Goal: Task Accomplishment & Management: Complete application form

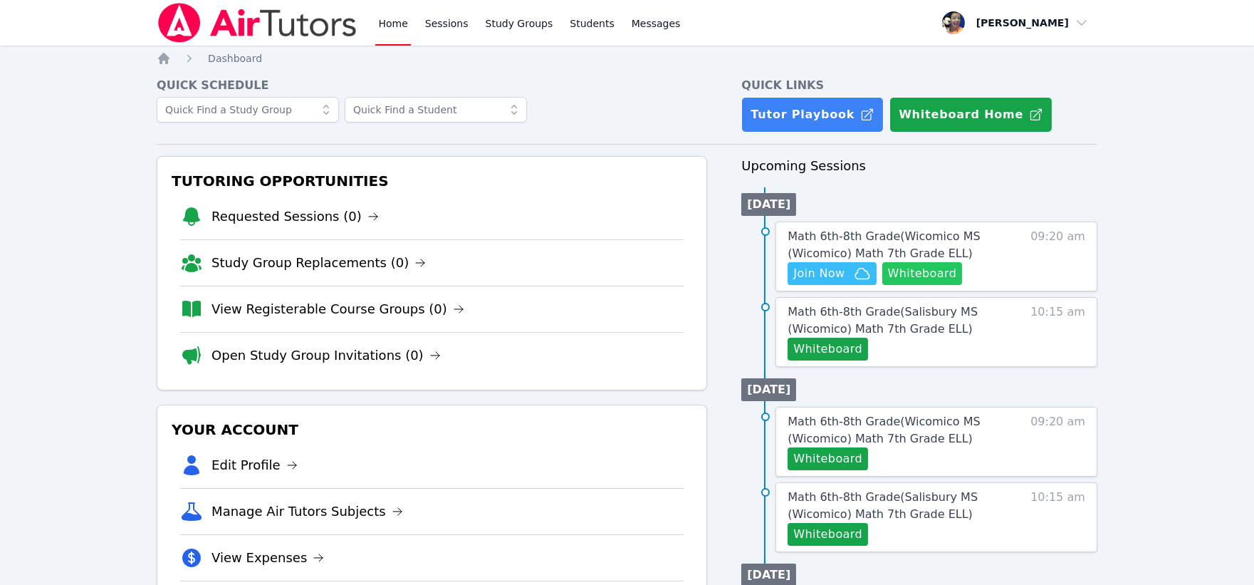
click at [922, 278] on button "Whiteboard" at bounding box center [923, 273] width 80 height 23
click at [864, 240] on span "Math 6th-8th Grade ( Wicomico MS (Wicomico) Math 7th Grade ELL )" at bounding box center [884, 244] width 192 height 31
click at [836, 276] on span "Join Now" at bounding box center [819, 273] width 51 height 17
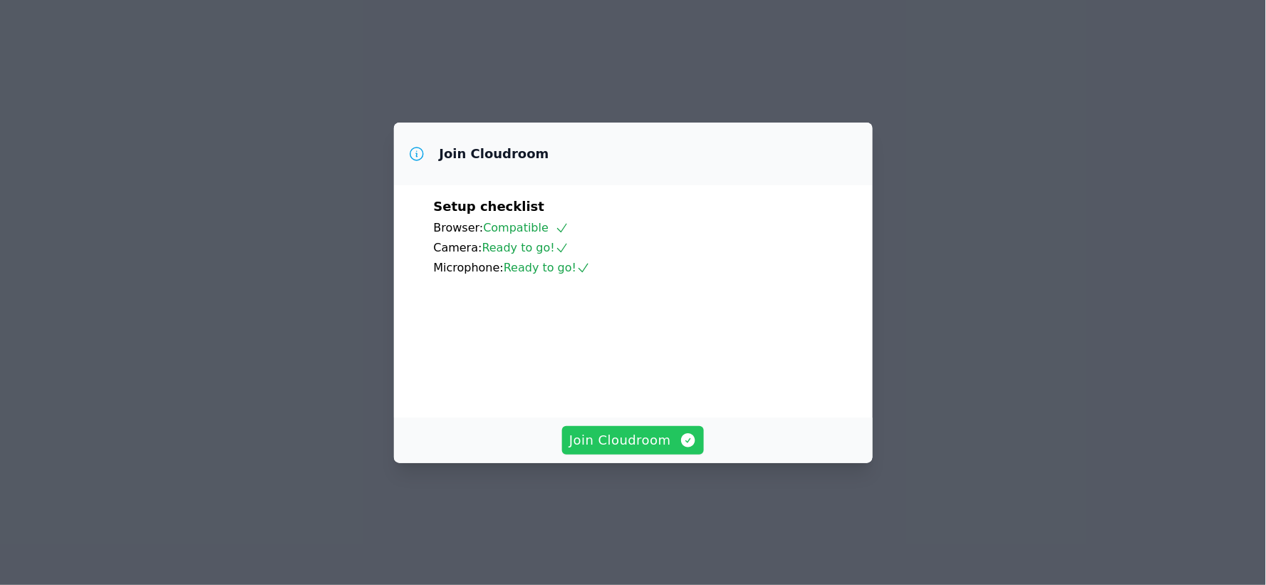
click at [630, 454] on button "Join Cloudroom" at bounding box center [633, 440] width 142 height 28
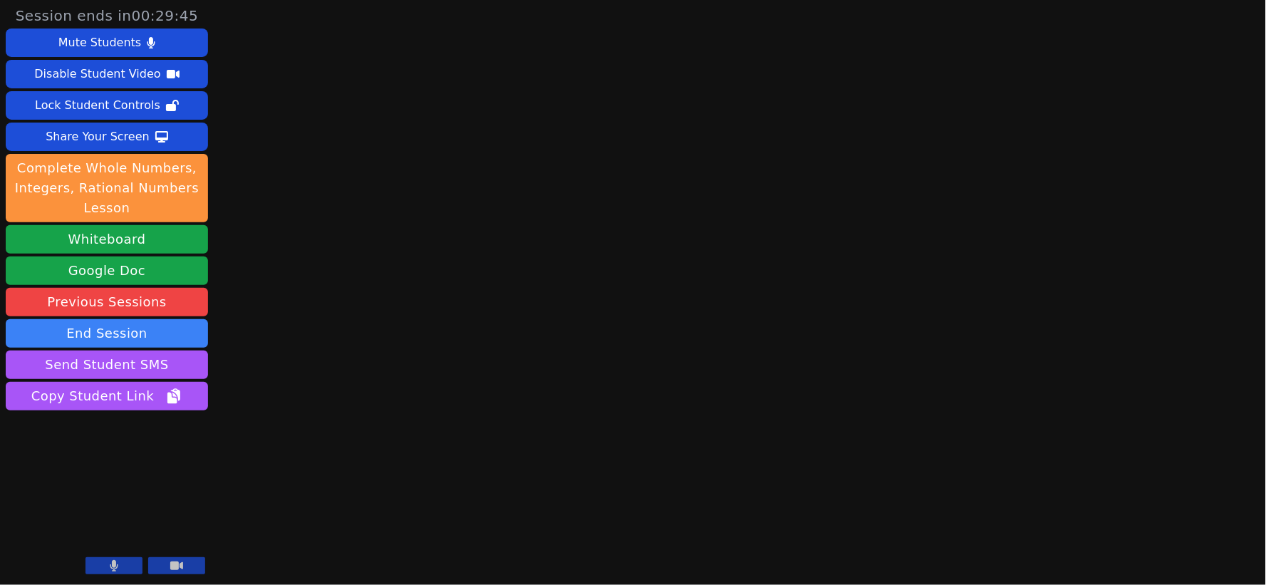
click at [110, 568] on icon at bounding box center [114, 565] width 9 height 11
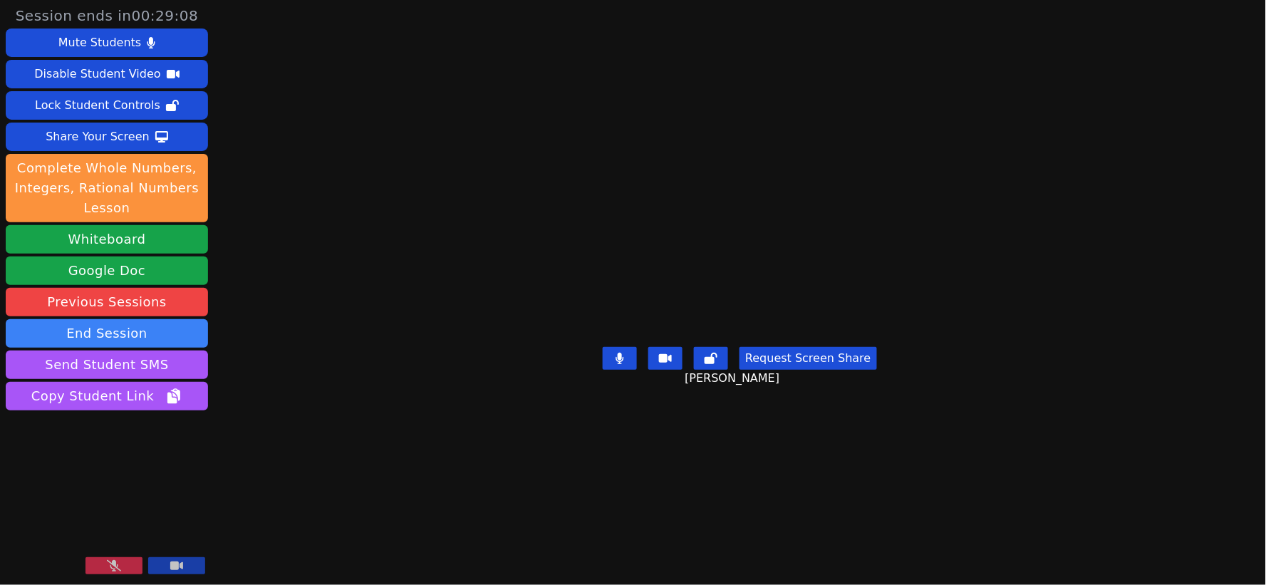
click at [115, 560] on button at bounding box center [113, 565] width 57 height 17
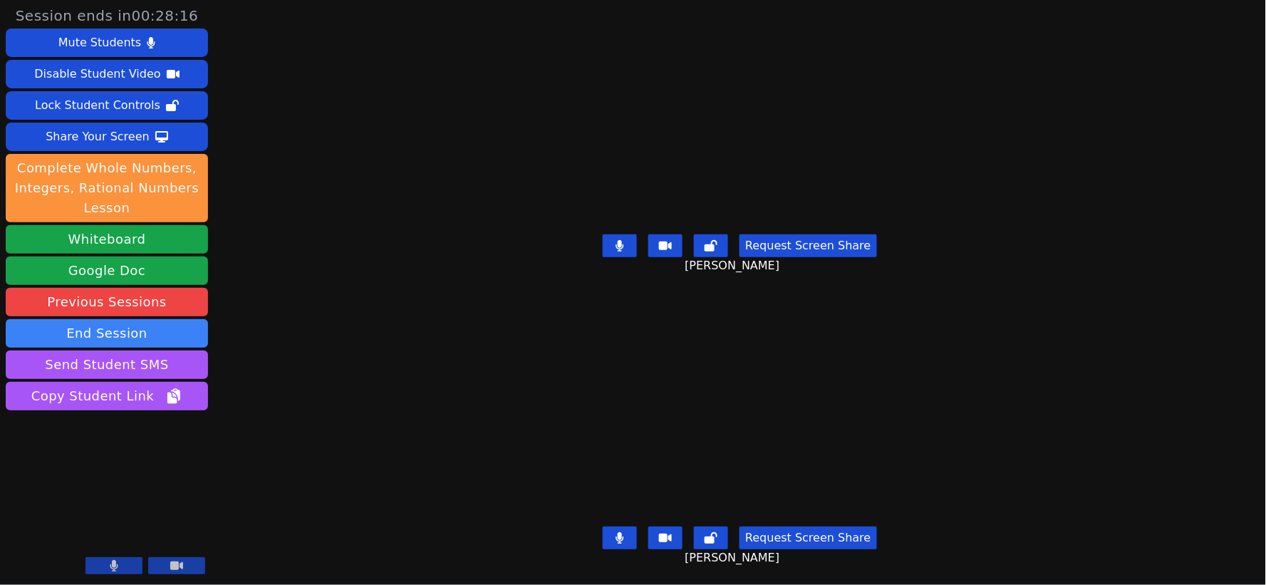
click at [618, 527] on button at bounding box center [620, 537] width 34 height 23
click at [623, 240] on icon at bounding box center [620, 245] width 8 height 11
click at [624, 532] on icon at bounding box center [620, 537] width 14 height 11
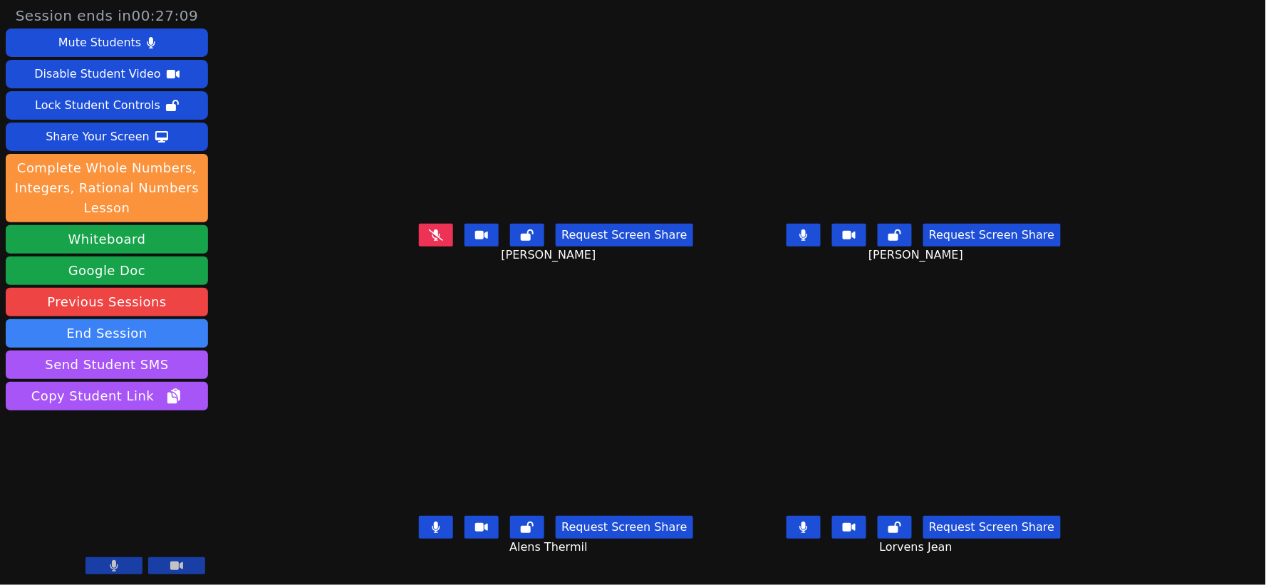
click at [808, 241] on icon at bounding box center [804, 234] width 8 height 11
click at [432, 533] on icon at bounding box center [436, 526] width 9 height 11
click at [821, 538] on button at bounding box center [803, 527] width 34 height 23
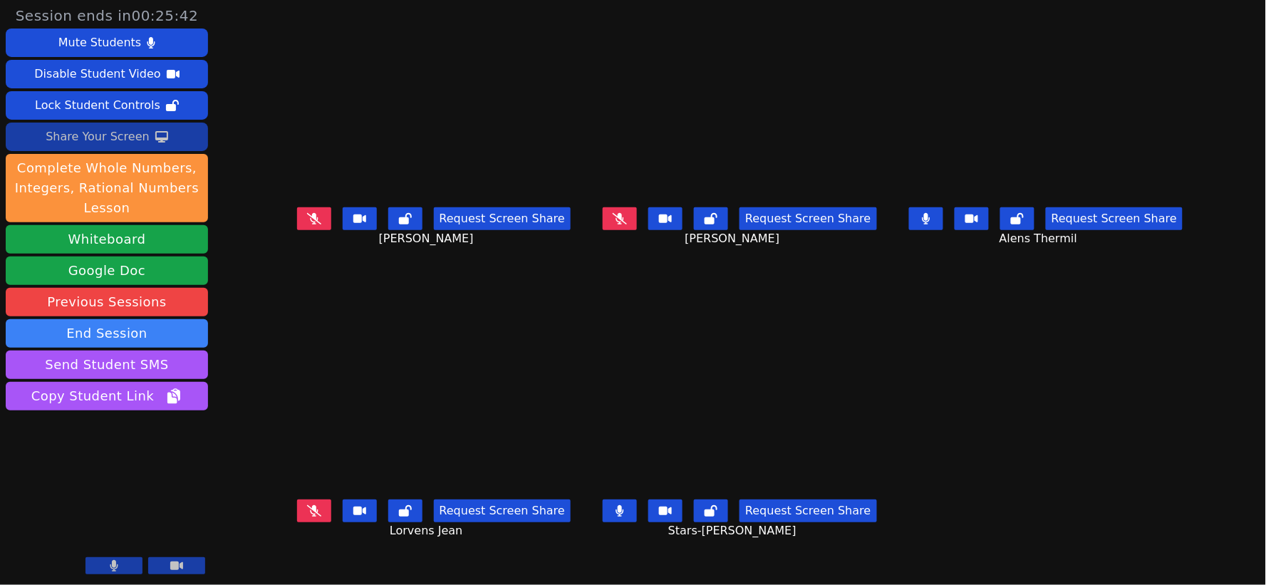
click at [102, 134] on div "Share Your Screen" at bounding box center [98, 136] width 104 height 23
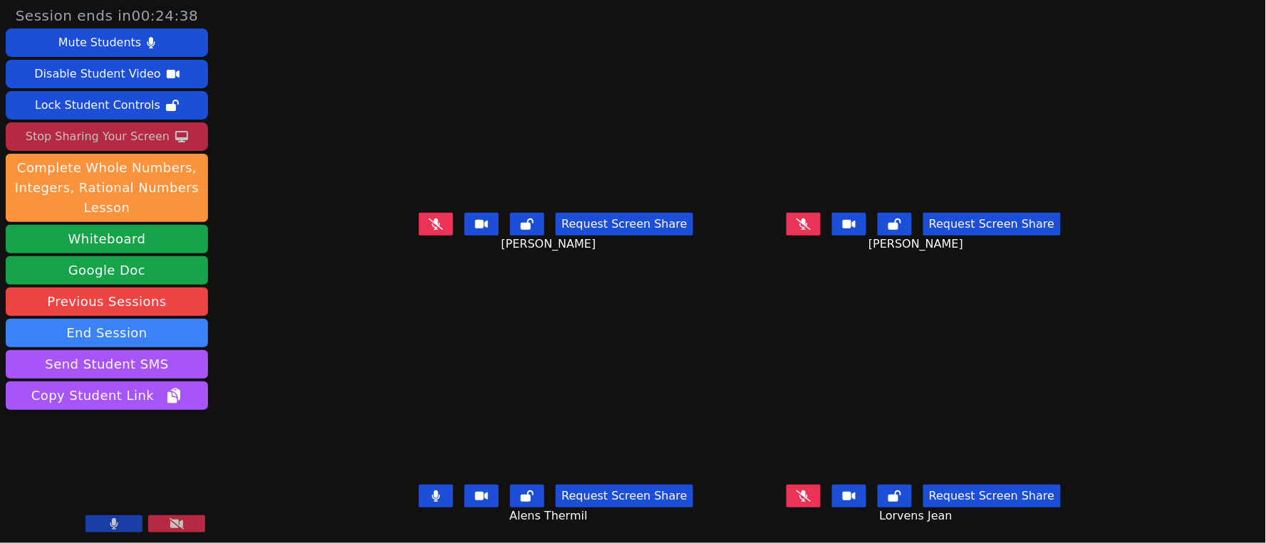
click at [811, 224] on icon at bounding box center [803, 224] width 14 height 11
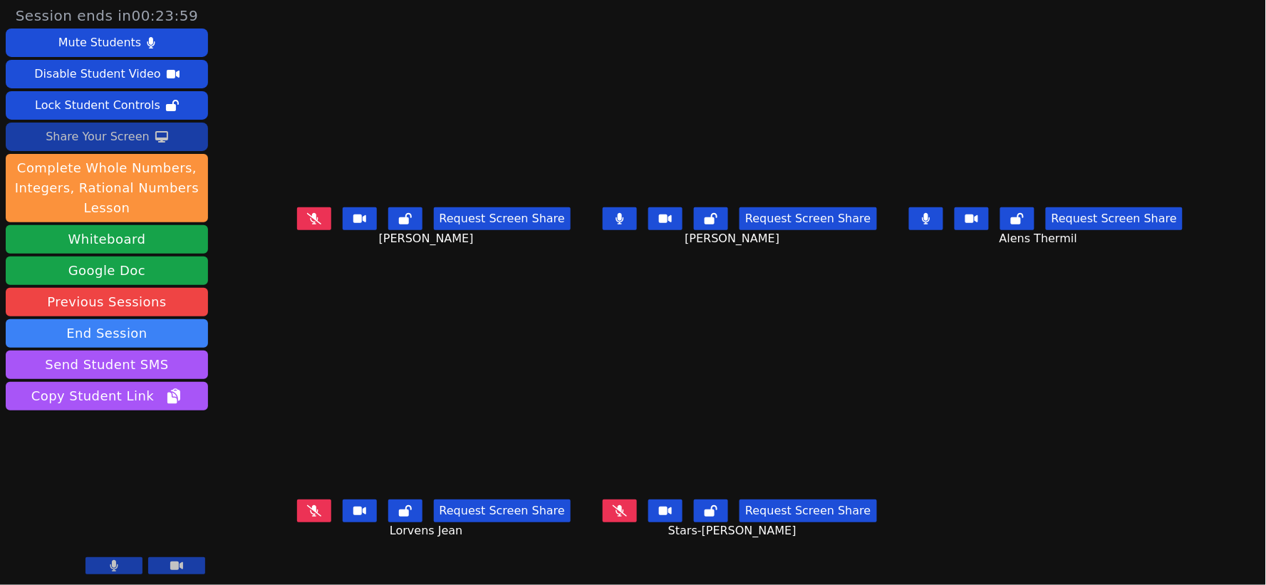
click at [623, 507] on button at bounding box center [620, 510] width 34 height 23
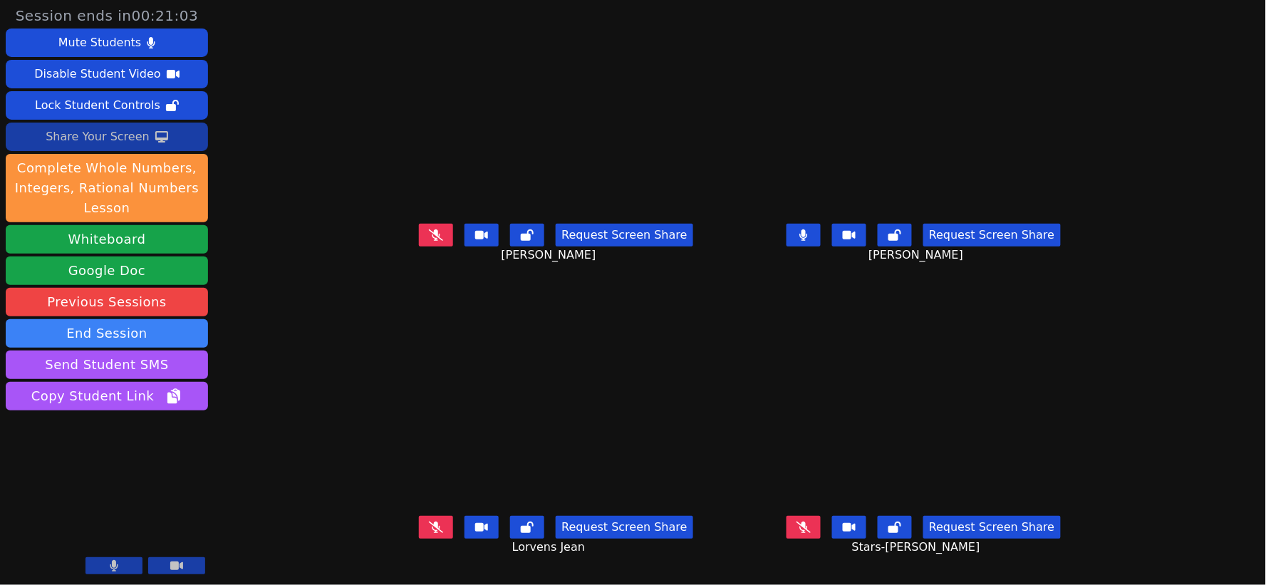
click at [125, 563] on button at bounding box center [113, 565] width 57 height 17
click at [111, 566] on icon at bounding box center [114, 565] width 14 height 11
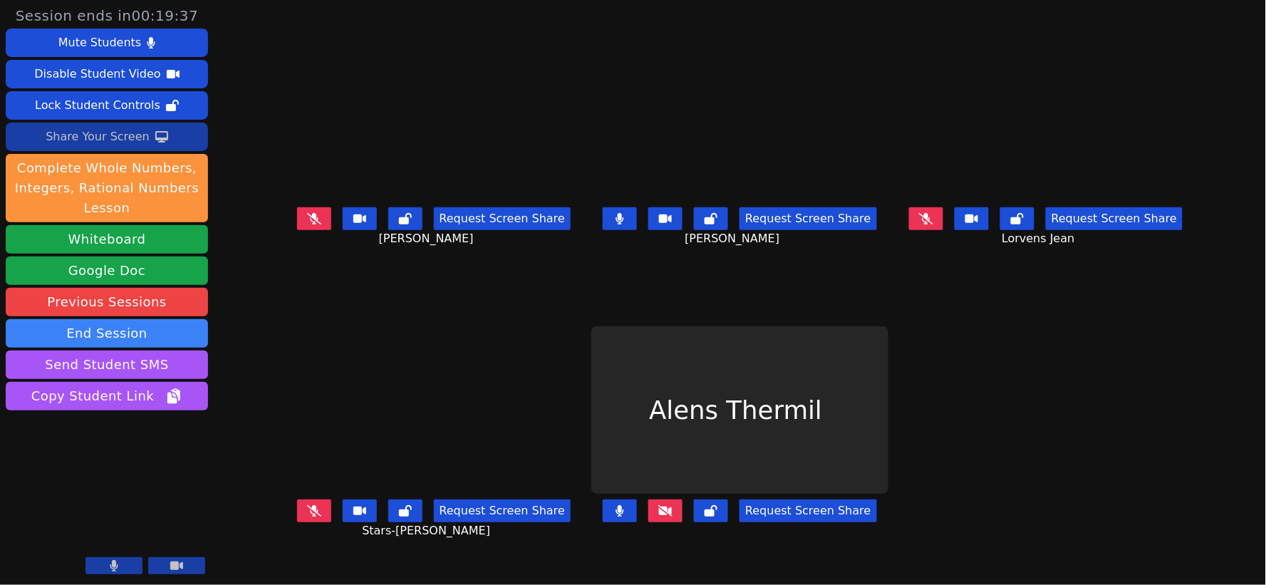
click at [668, 511] on icon at bounding box center [665, 510] width 14 height 11
click at [670, 510] on icon at bounding box center [665, 510] width 14 height 11
click at [118, 137] on div "Share Your Screen" at bounding box center [98, 136] width 104 height 23
click at [672, 514] on icon at bounding box center [665, 510] width 14 height 11
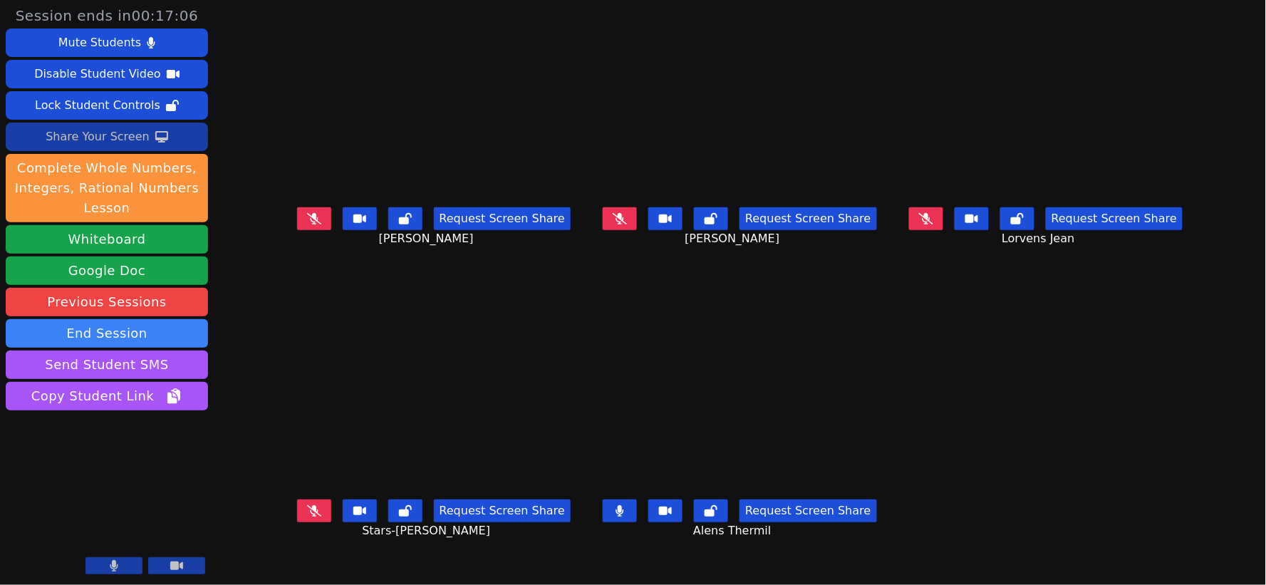
click at [307, 224] on icon at bounding box center [314, 218] width 14 height 11
click at [310, 224] on icon at bounding box center [314, 218] width 9 height 11
click at [933, 224] on icon at bounding box center [926, 218] width 14 height 11
click at [930, 224] on icon at bounding box center [926, 218] width 8 height 11
click at [307, 516] on icon at bounding box center [314, 510] width 14 height 11
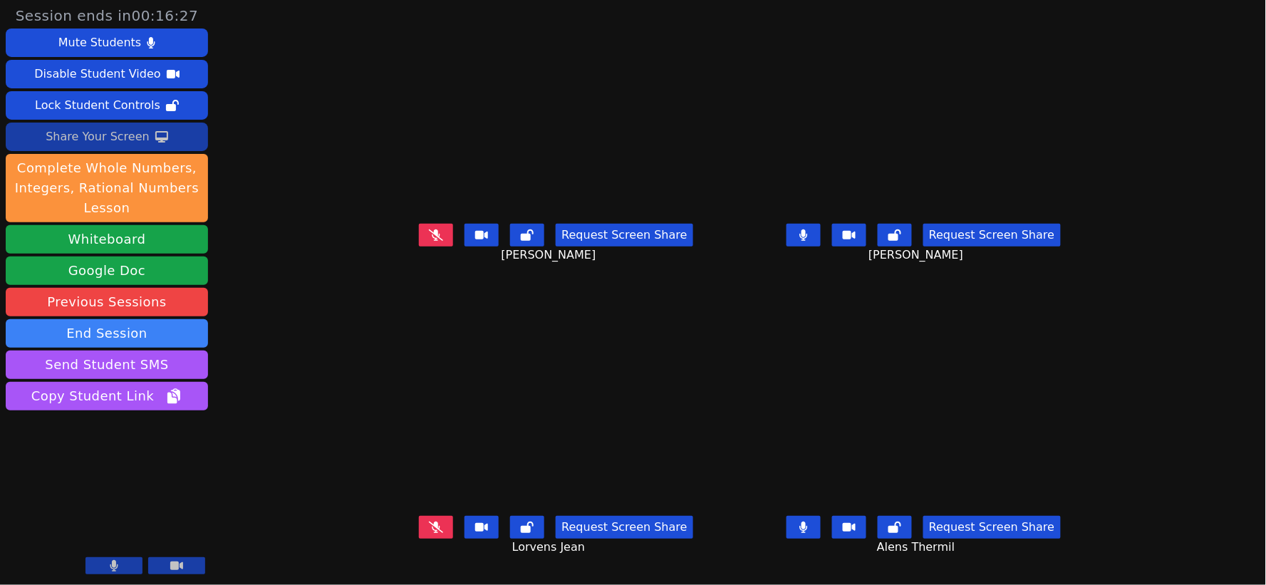
click at [114, 145] on div "Share Your Screen" at bounding box center [98, 136] width 104 height 23
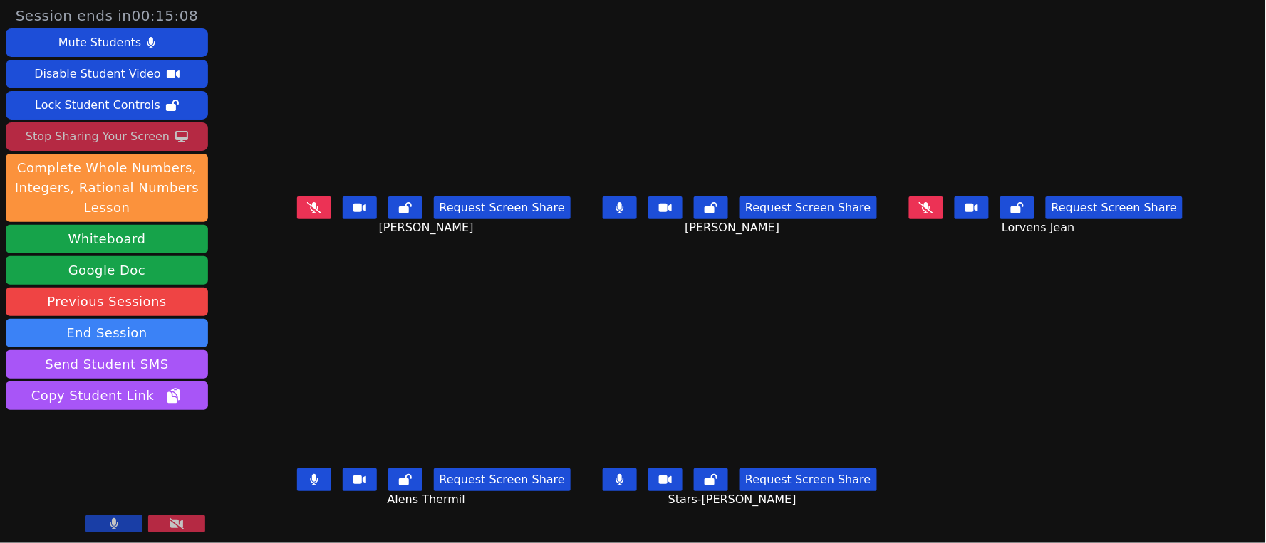
click at [623, 214] on icon at bounding box center [620, 207] width 8 height 11
drag, startPoint x: 972, startPoint y: 217, endPoint x: 960, endPoint y: 215, distance: 12.2
click at [933, 214] on icon at bounding box center [926, 207] width 14 height 11
click at [307, 214] on icon at bounding box center [314, 207] width 14 height 11
click at [622, 214] on icon at bounding box center [620, 207] width 14 height 11
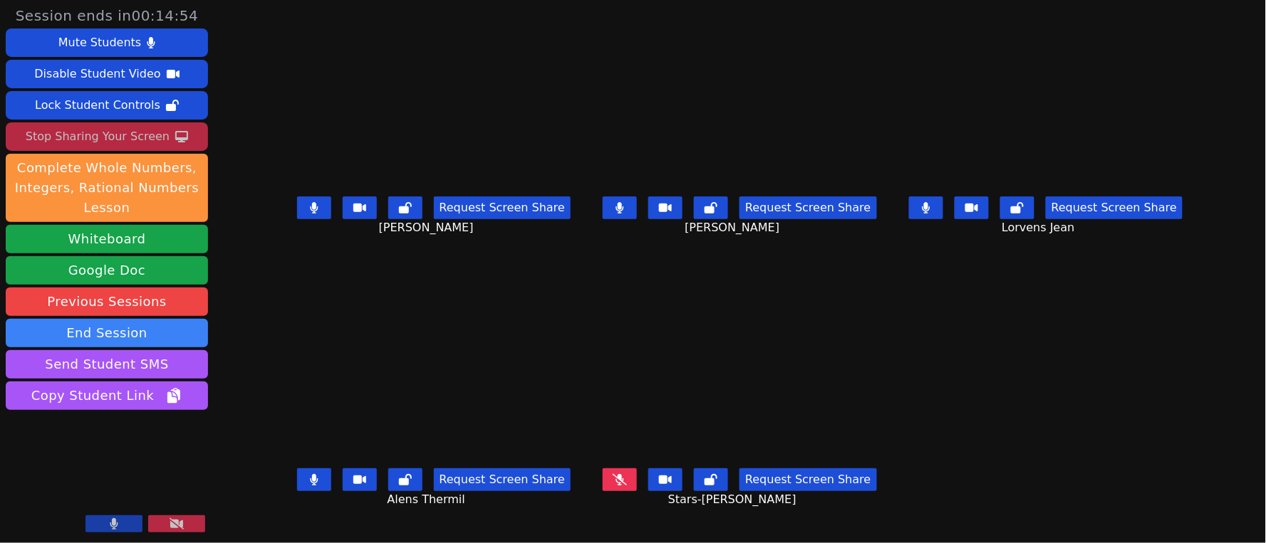
drag, startPoint x: 630, startPoint y: 487, endPoint x: 628, endPoint y: 459, distance: 27.9
click at [630, 486] on button at bounding box center [620, 480] width 34 height 23
click at [310, 214] on icon at bounding box center [314, 207] width 8 height 11
click at [615, 219] on button at bounding box center [620, 208] width 34 height 23
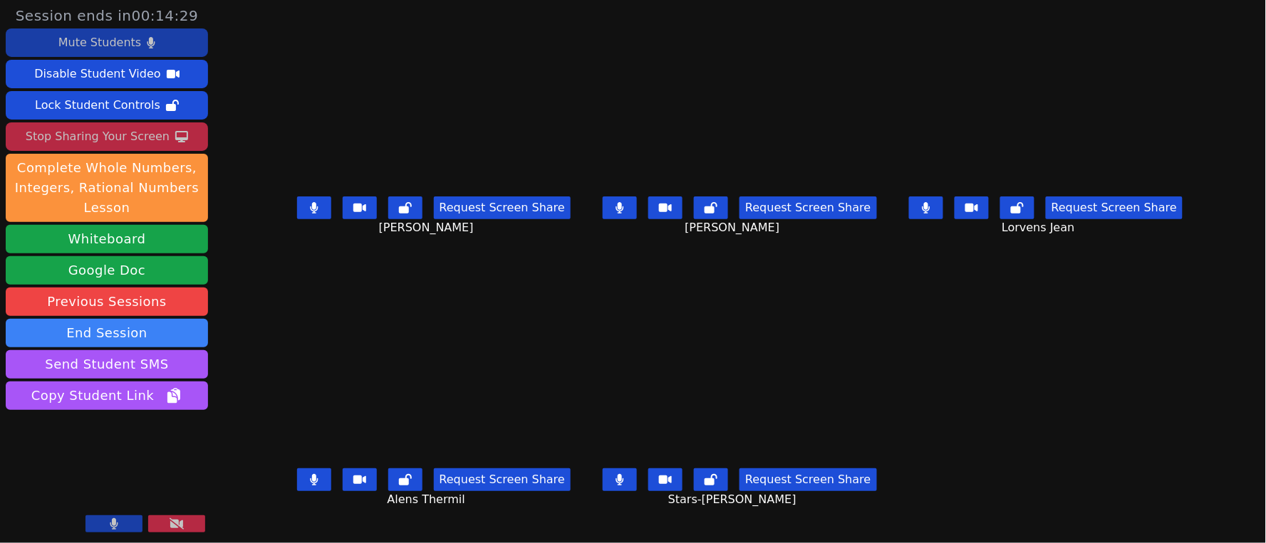
click at [101, 44] on div "Mute Students" at bounding box center [99, 42] width 83 height 23
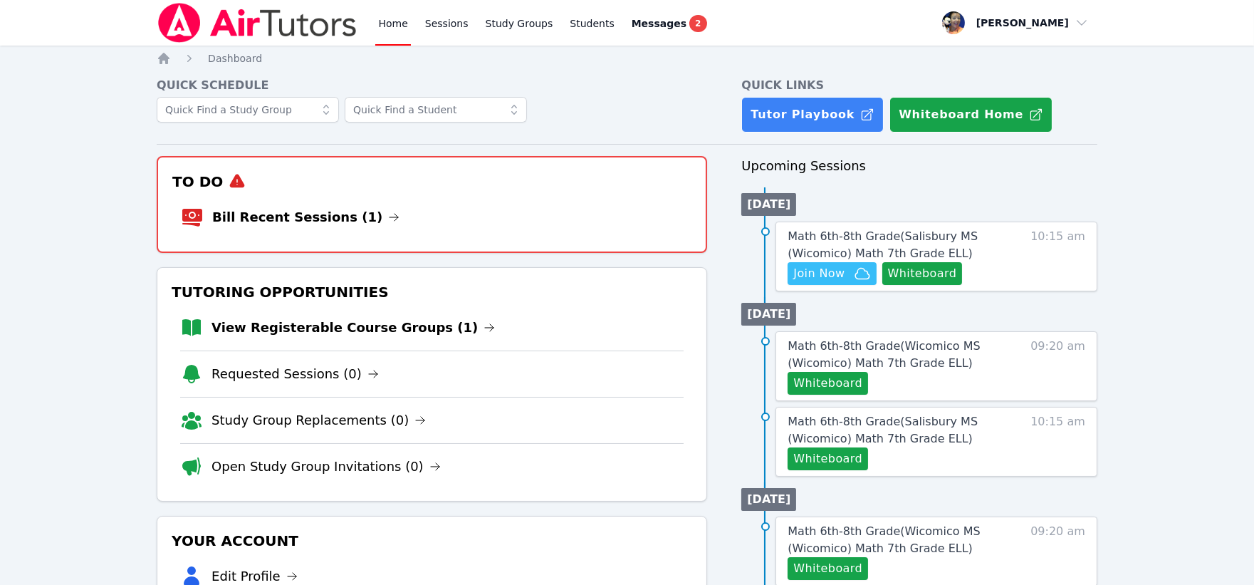
click at [373, 329] on link "View Registerable Course Groups (1)" at bounding box center [353, 328] width 283 height 20
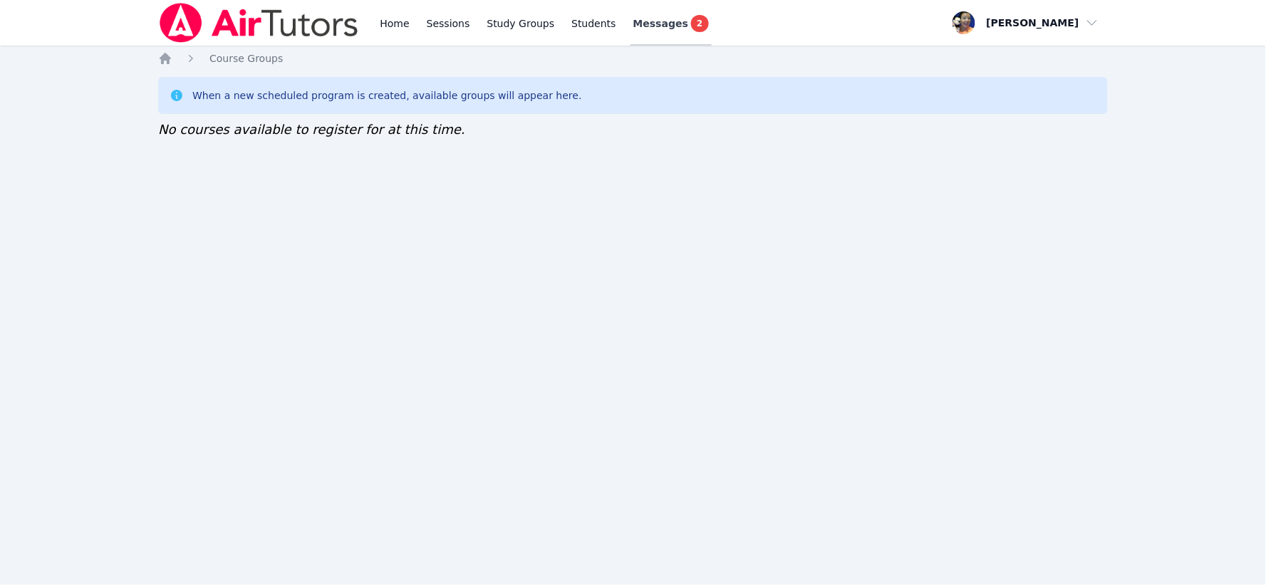
click at [638, 24] on span "Messages" at bounding box center [660, 23] width 55 height 14
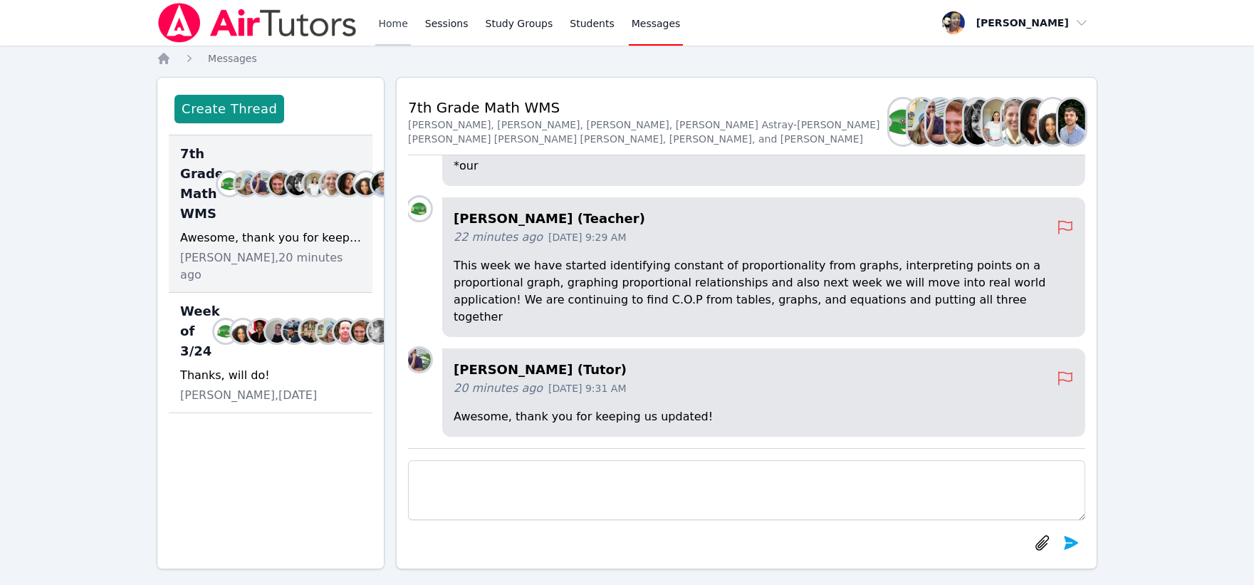
click at [387, 26] on link "Home" at bounding box center [392, 23] width 35 height 46
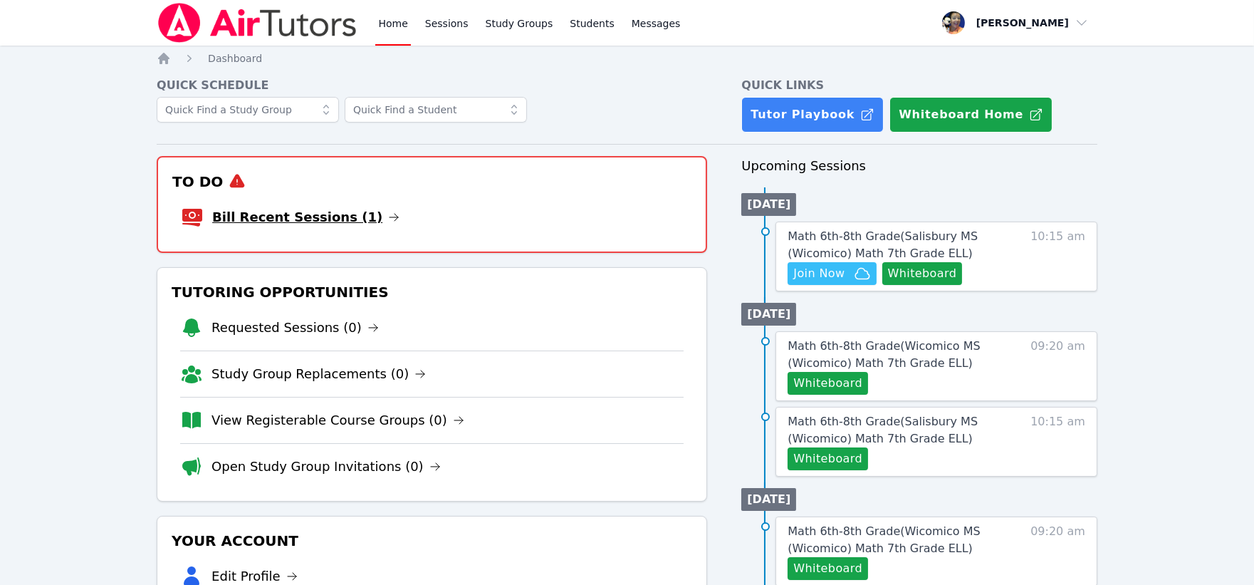
click at [326, 214] on link "Bill Recent Sessions (1)" at bounding box center [305, 217] width 187 height 20
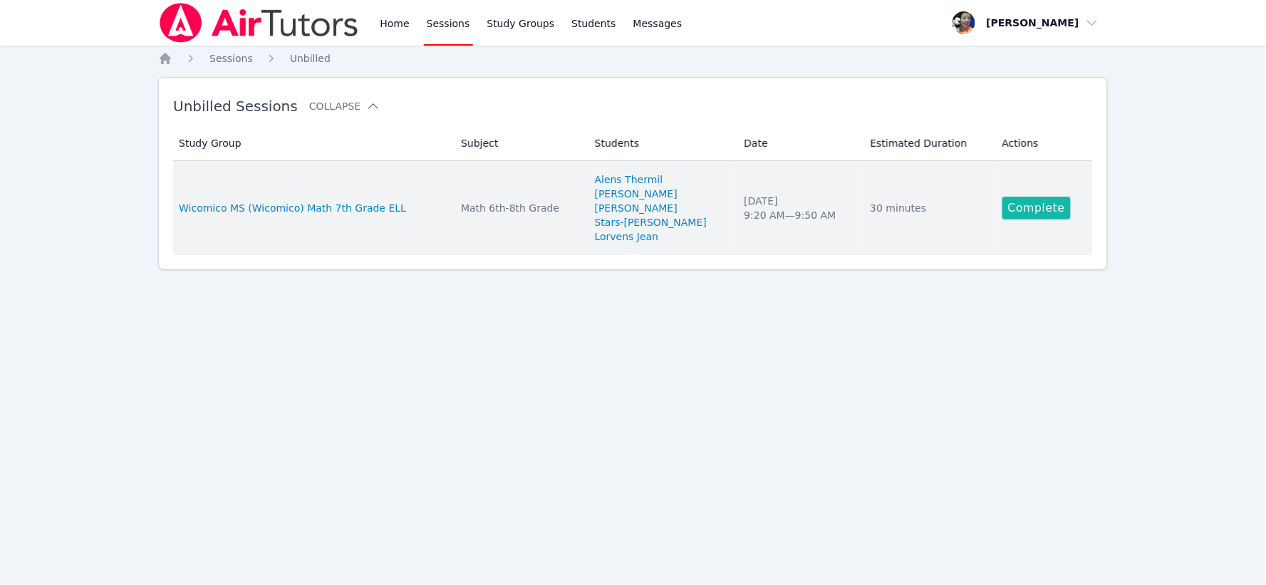
click at [1011, 207] on link "Complete" at bounding box center [1036, 208] width 68 height 23
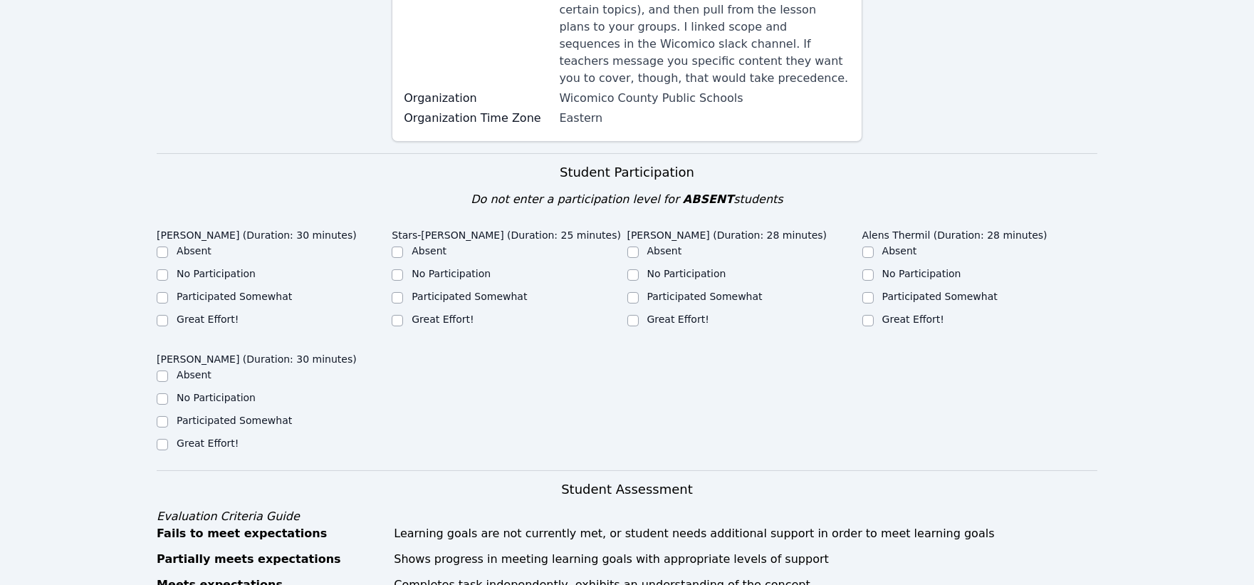
scroll to position [316, 0]
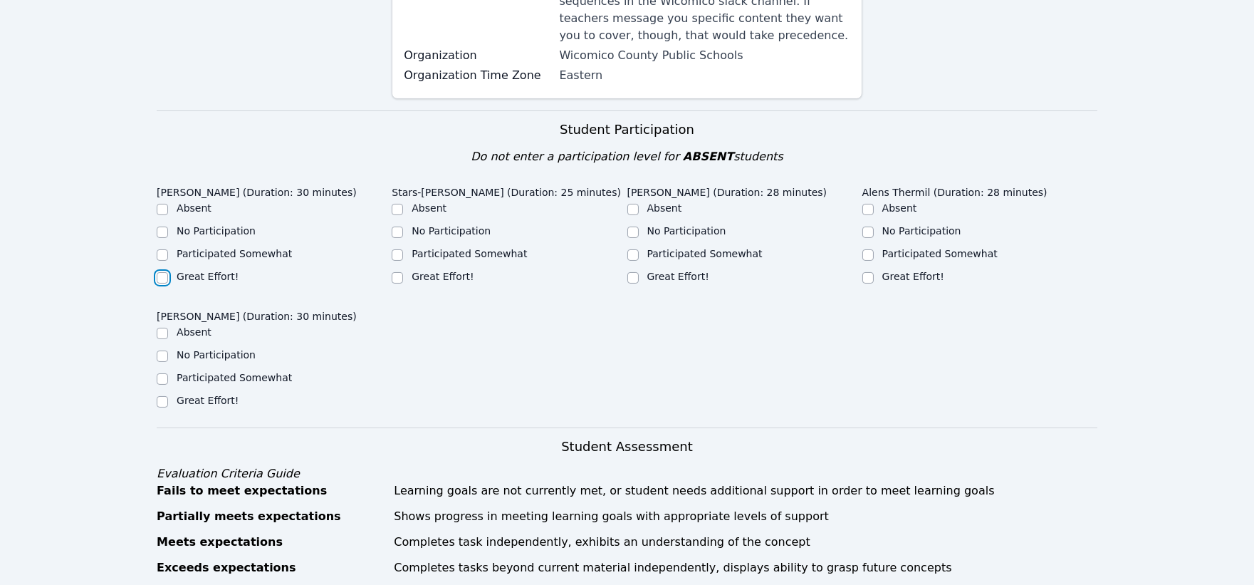
click at [162, 272] on input "Great Effort!" at bounding box center [162, 277] width 11 height 11
checkbox input "true"
click at [400, 272] on input "Great Effort!" at bounding box center [397, 277] width 11 height 11
checkbox input "true"
click at [869, 272] on input "Great Effort!" at bounding box center [868, 277] width 11 height 11
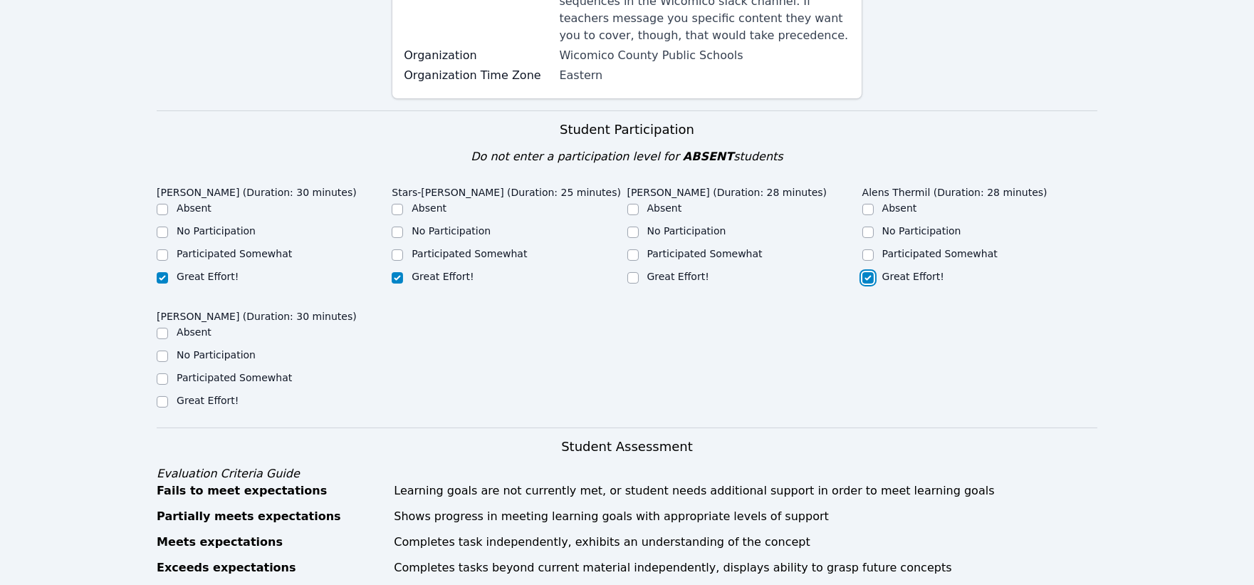
checkbox input "true"
click at [635, 272] on input "Great Effort!" at bounding box center [633, 277] width 11 height 11
checkbox input "true"
click at [162, 396] on input "Great Effort!" at bounding box center [162, 401] width 11 height 11
checkbox input "true"
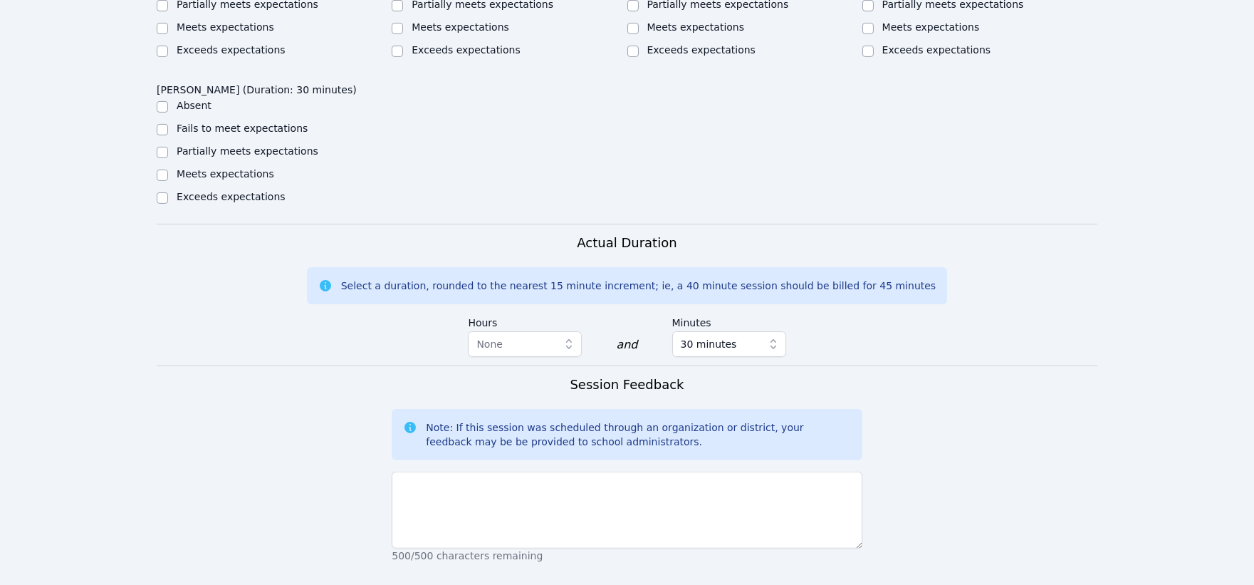
scroll to position [1029, 0]
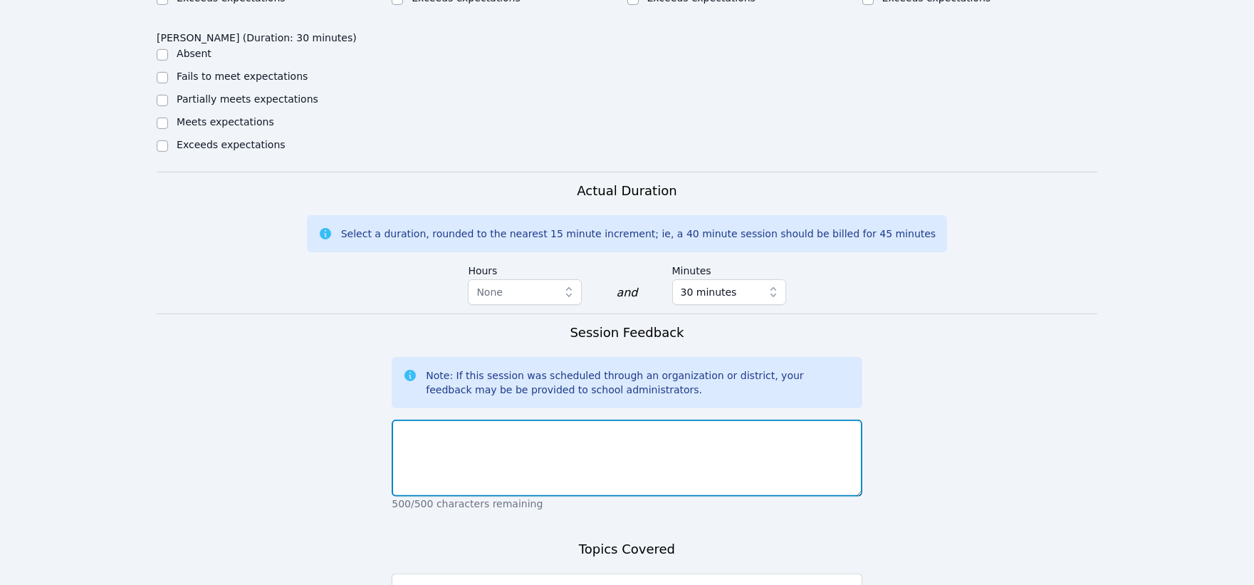
click at [730, 429] on textarea at bounding box center [627, 458] width 470 height 77
click at [706, 429] on textarea at bounding box center [627, 458] width 470 height 77
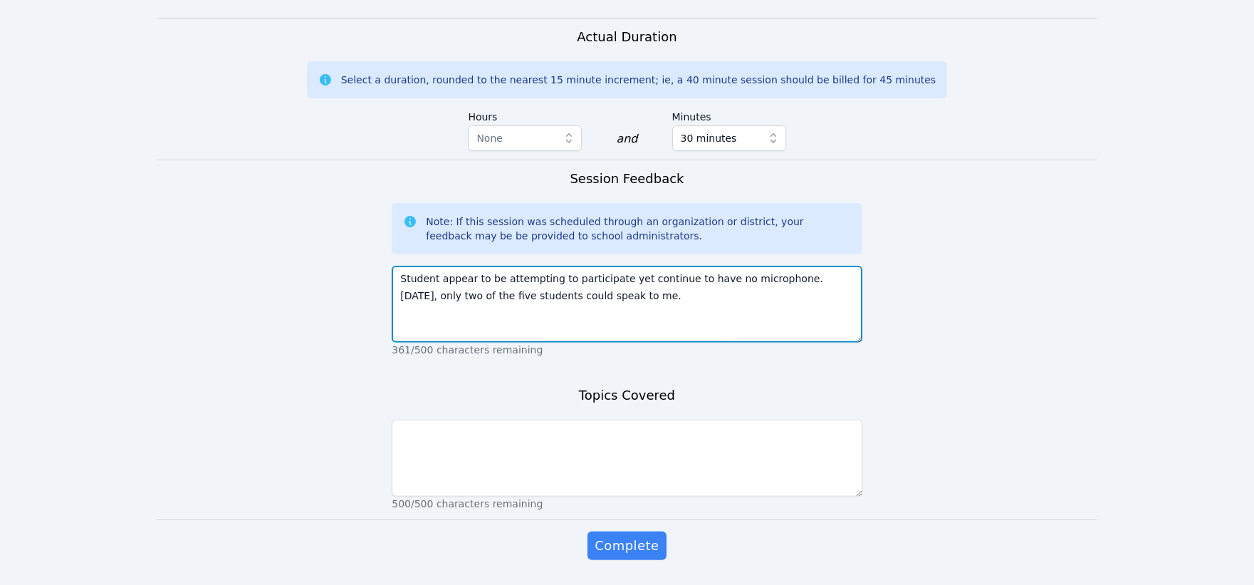
scroll to position [1208, 0]
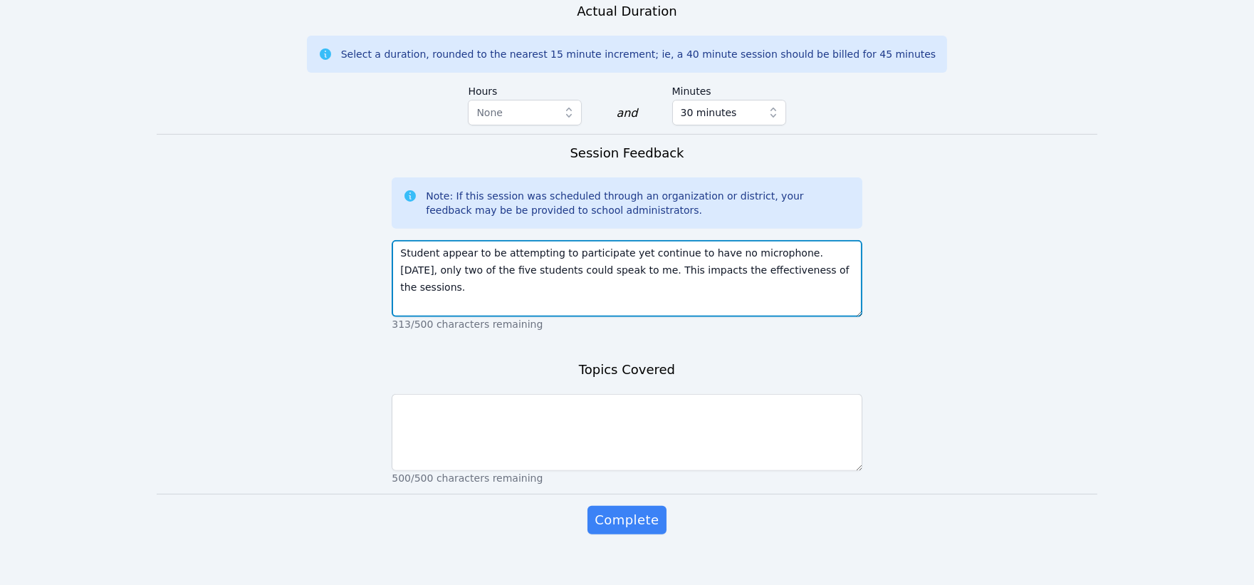
type textarea "Student appear to be attempting to participate yet continue to have no micropho…"
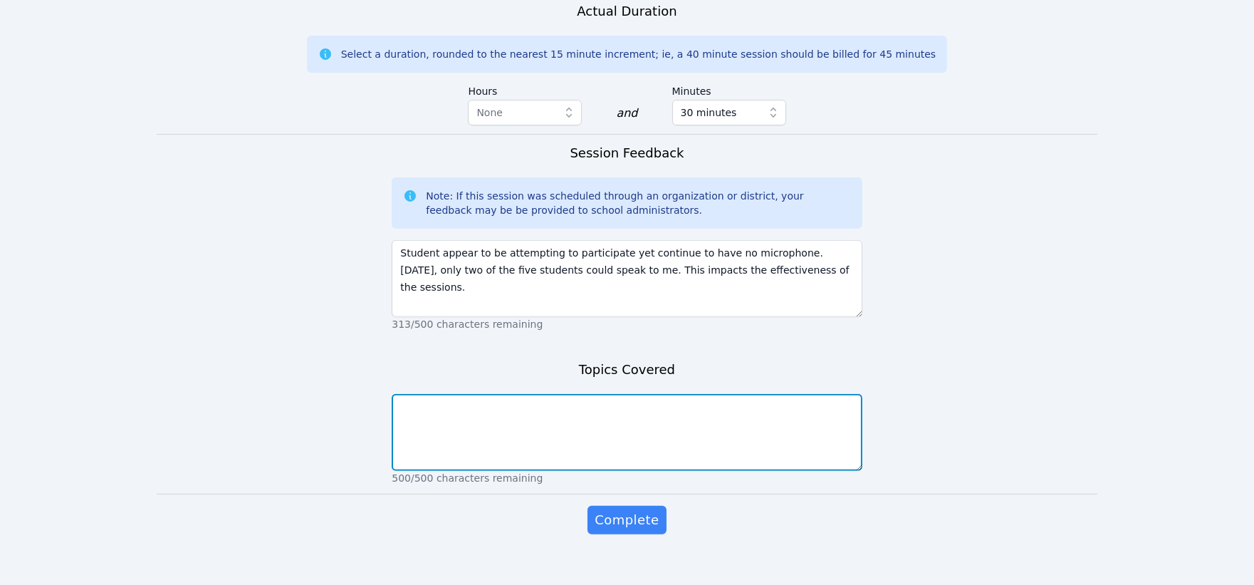
click at [705, 417] on textarea at bounding box center [627, 432] width 470 height 77
click at [556, 394] on textarea "Students took a brief assessment ob basic multiplication." at bounding box center [627, 432] width 470 height 77
click at [560, 394] on textarea "Students took a brief assessment ob basic multiplication." at bounding box center [627, 432] width 470 height 77
click at [651, 394] on textarea "Students took a brief assessment on basic multiplication." at bounding box center [627, 432] width 470 height 77
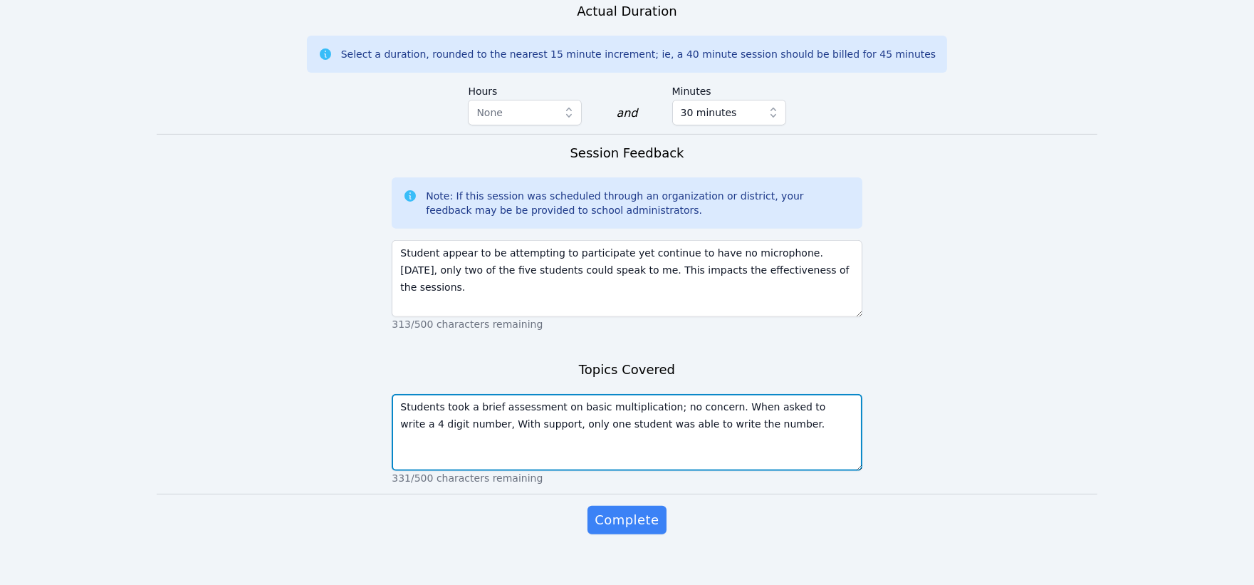
click at [816, 394] on textarea "Students took a brief assessment on basic multiplication; no concern. When aske…" at bounding box center [627, 432] width 470 height 77
click at [732, 394] on textarea "Students took a brief assessment on basic multiplication; no concern. When aske…" at bounding box center [627, 432] width 470 height 77
click at [461, 408] on textarea "Students took a brief assessment on basic multiplication; no concern. Students …" at bounding box center [627, 432] width 470 height 77
click at [746, 405] on textarea "Students took a brief assessment on basic multiplication; no concern. Students …" at bounding box center [627, 432] width 470 height 77
type textarea "Students took a brief assessment on basic multiplication; no concern. Students …"
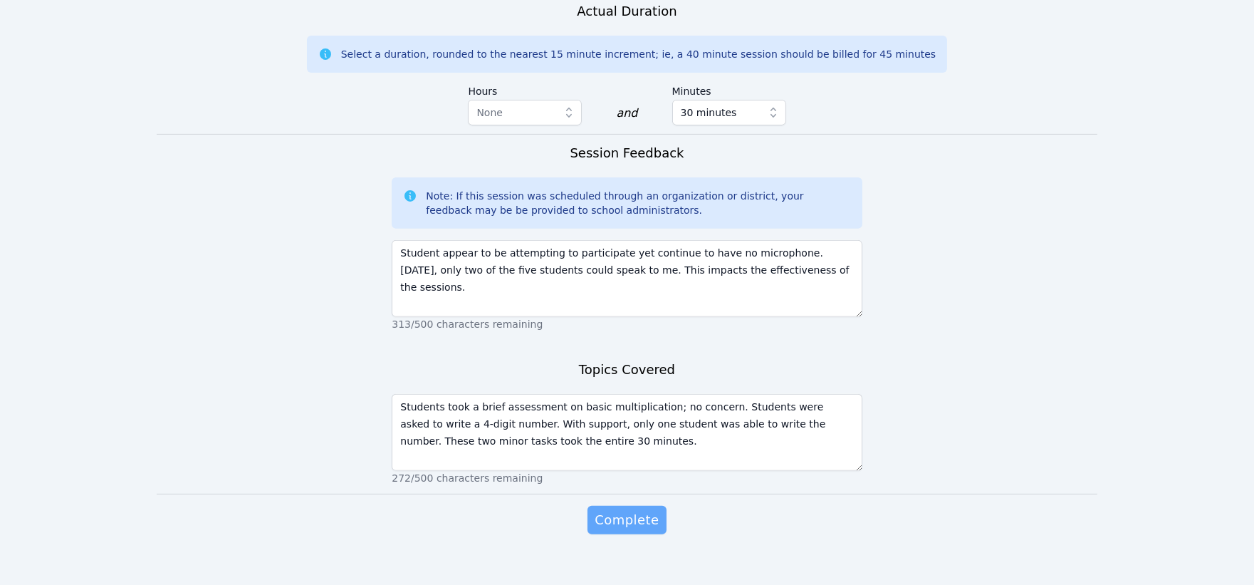
click at [623, 510] on span "Complete" at bounding box center [627, 520] width 64 height 20
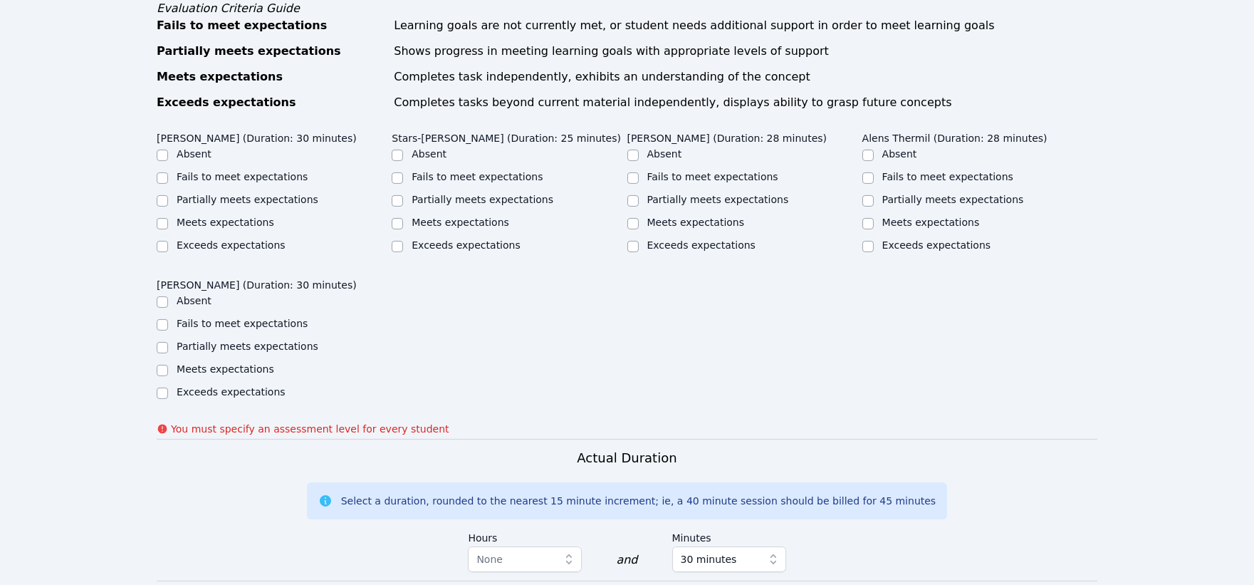
scroll to position [753, 0]
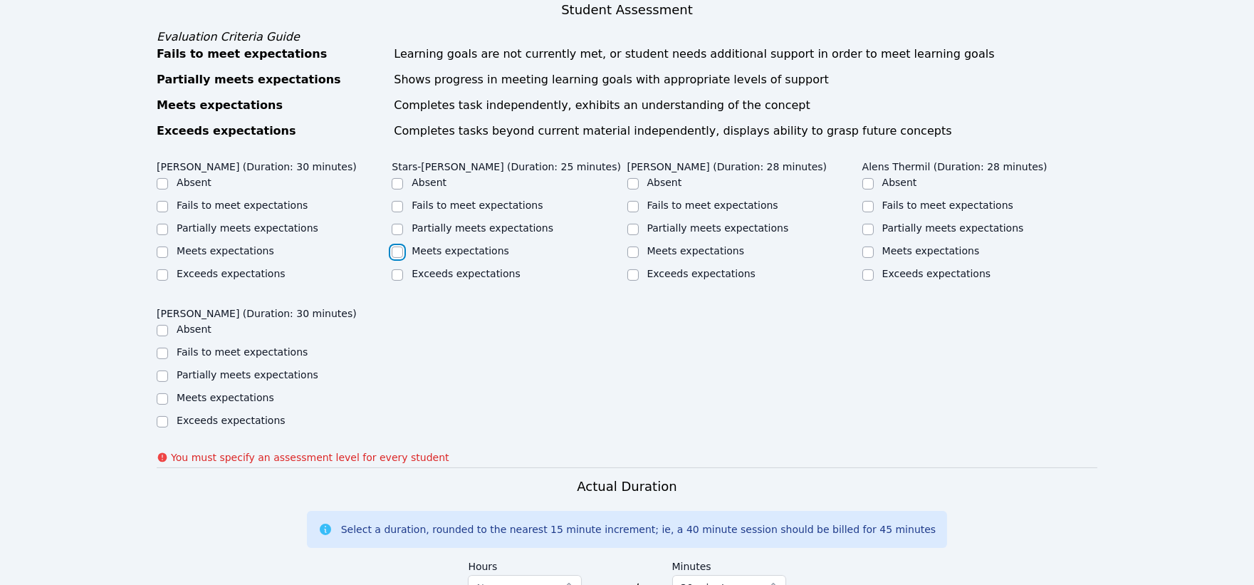
click at [400, 246] on input "Meets expectations" at bounding box center [397, 251] width 11 height 11
checkbox input "true"
click at [161, 224] on input "Partially meets expectations" at bounding box center [162, 229] width 11 height 11
checkbox input "true"
click at [160, 370] on input "Partially meets expectations" at bounding box center [162, 375] width 11 height 11
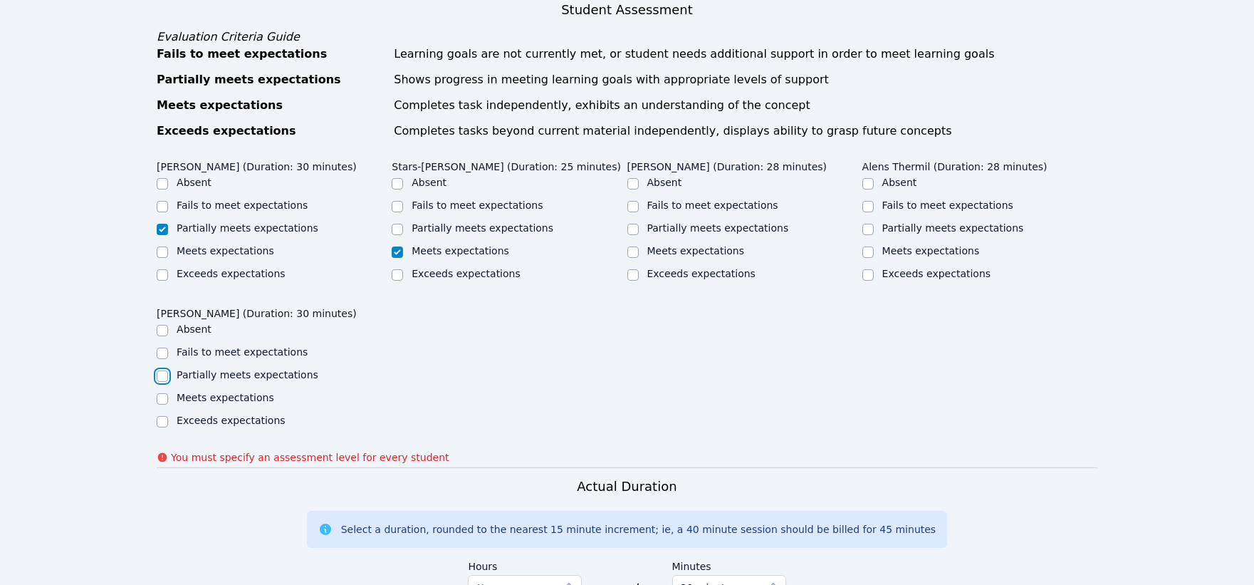
checkbox input "true"
click at [632, 224] on input "Partially meets expectations" at bounding box center [633, 229] width 11 height 11
checkbox input "true"
click at [868, 224] on input "Partially meets expectations" at bounding box center [868, 229] width 11 height 11
checkbox input "true"
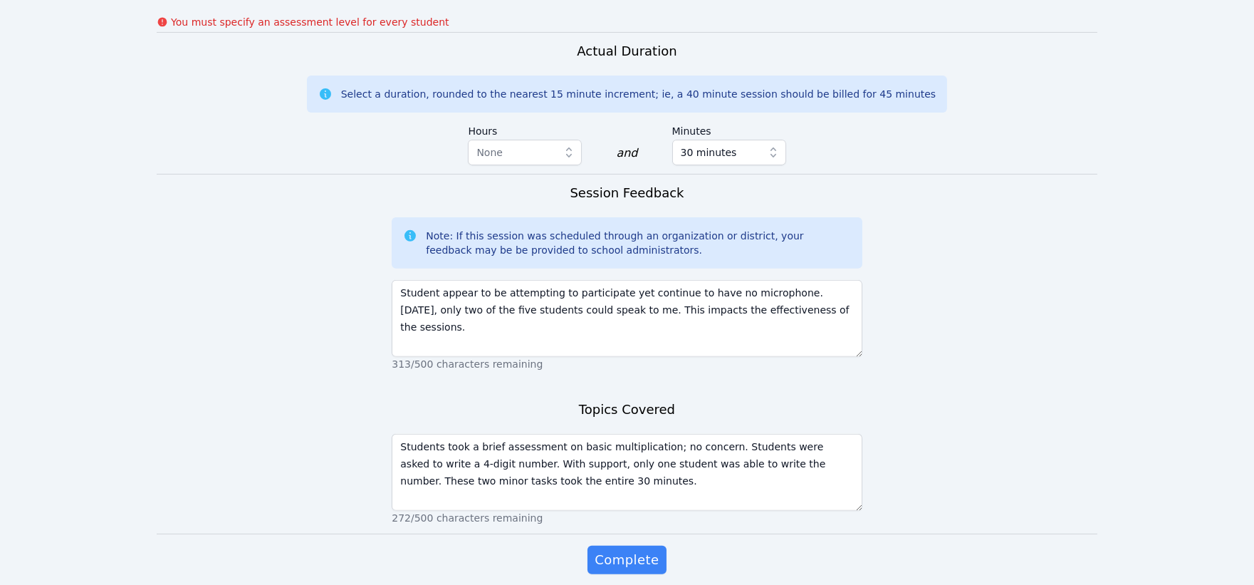
scroll to position [1228, 0]
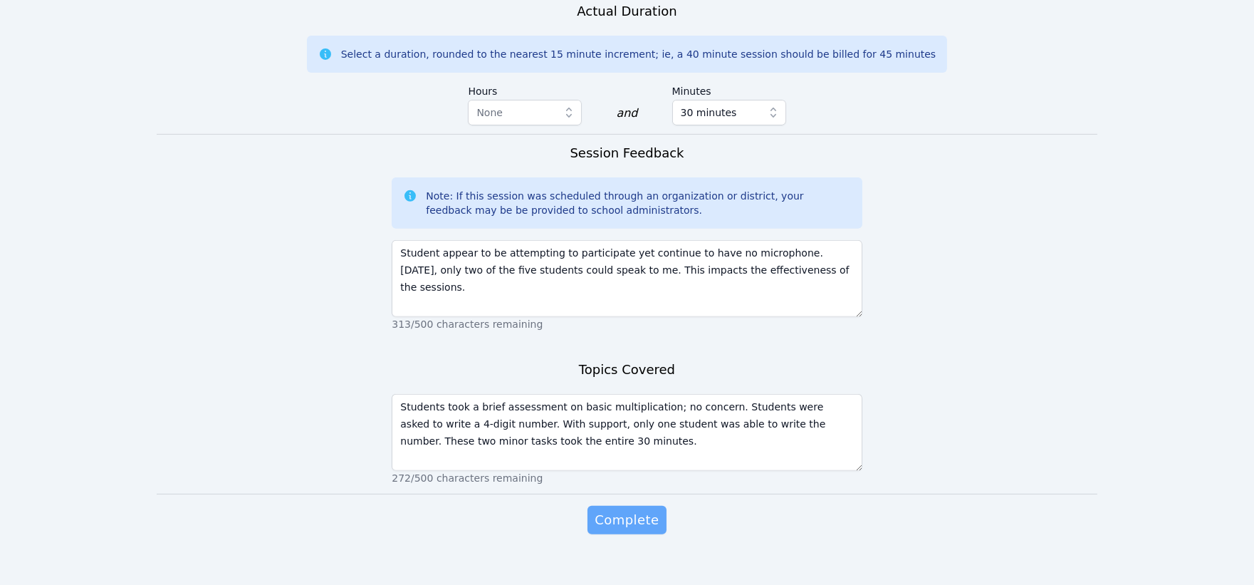
click at [642, 510] on span "Complete" at bounding box center [627, 520] width 64 height 20
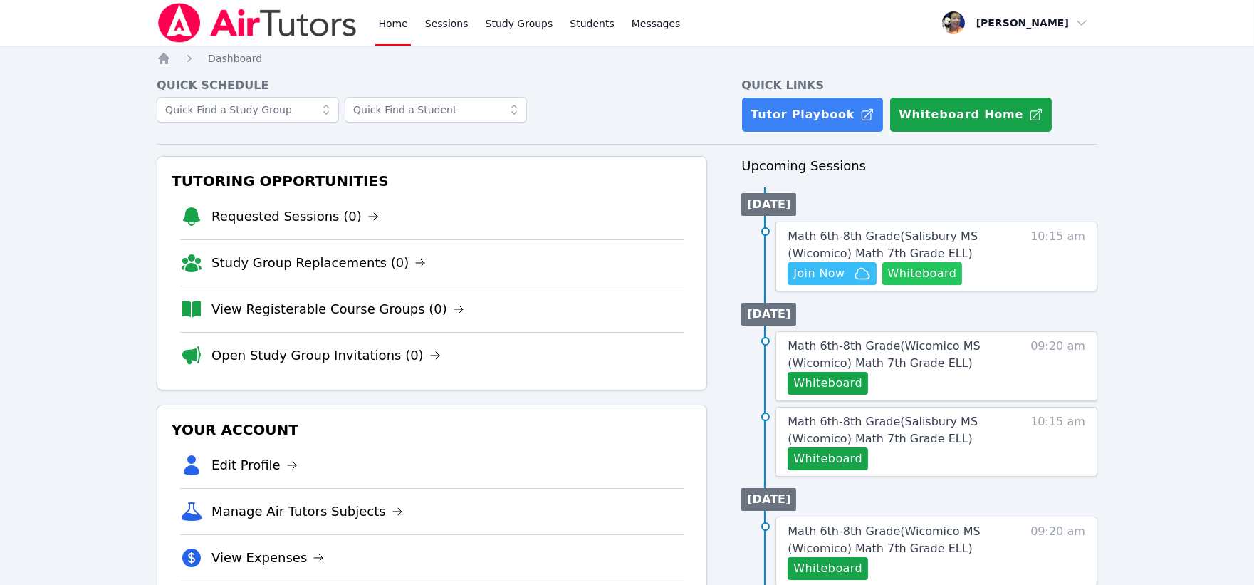
click at [930, 269] on button "Whiteboard" at bounding box center [923, 273] width 80 height 23
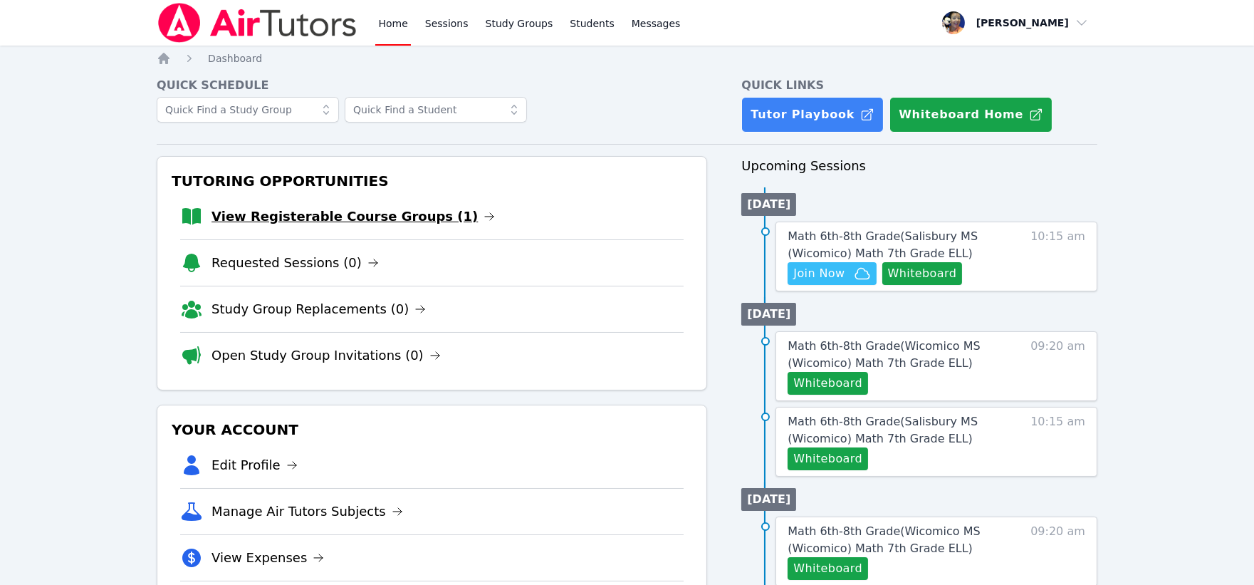
click at [484, 216] on icon at bounding box center [489, 216] width 11 height 11
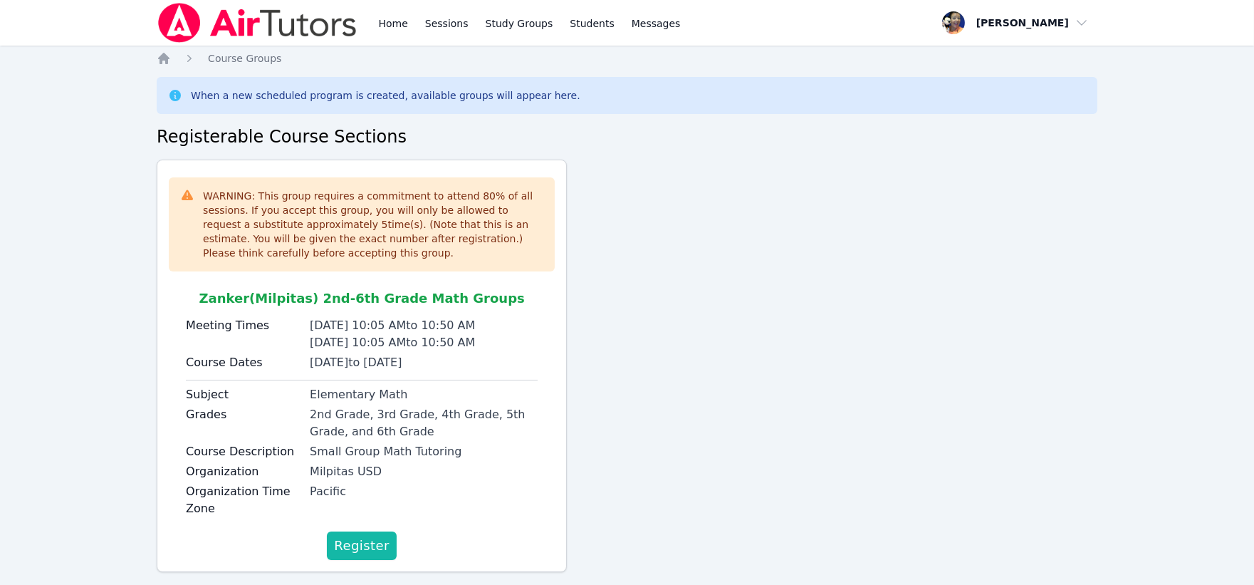
click at [361, 543] on span "Register" at bounding box center [362, 546] width 56 height 20
click at [160, 57] on icon "Breadcrumb" at bounding box center [163, 58] width 11 height 11
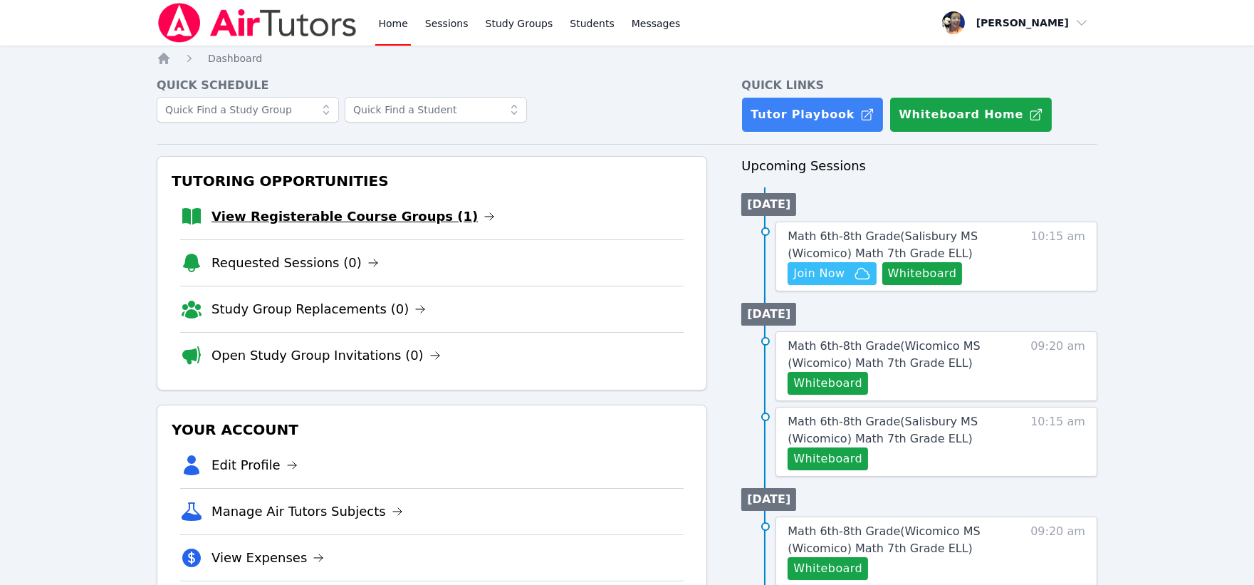
click at [350, 219] on link "View Registerable Course Groups (1)" at bounding box center [353, 217] width 283 height 20
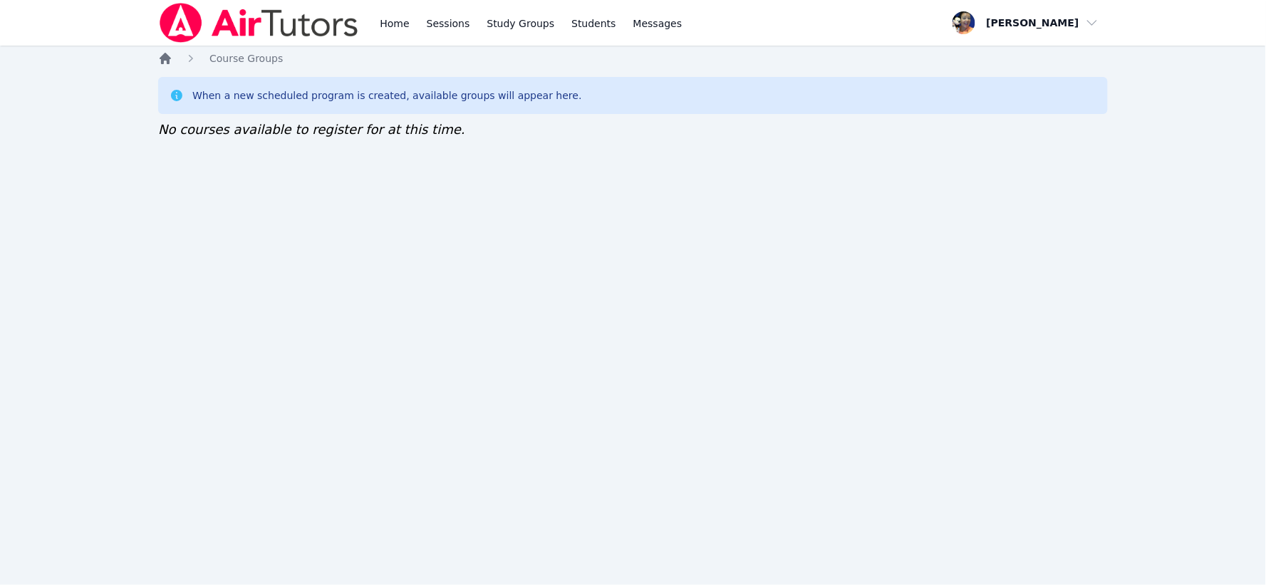
click at [168, 59] on icon "Breadcrumb" at bounding box center [165, 58] width 11 height 11
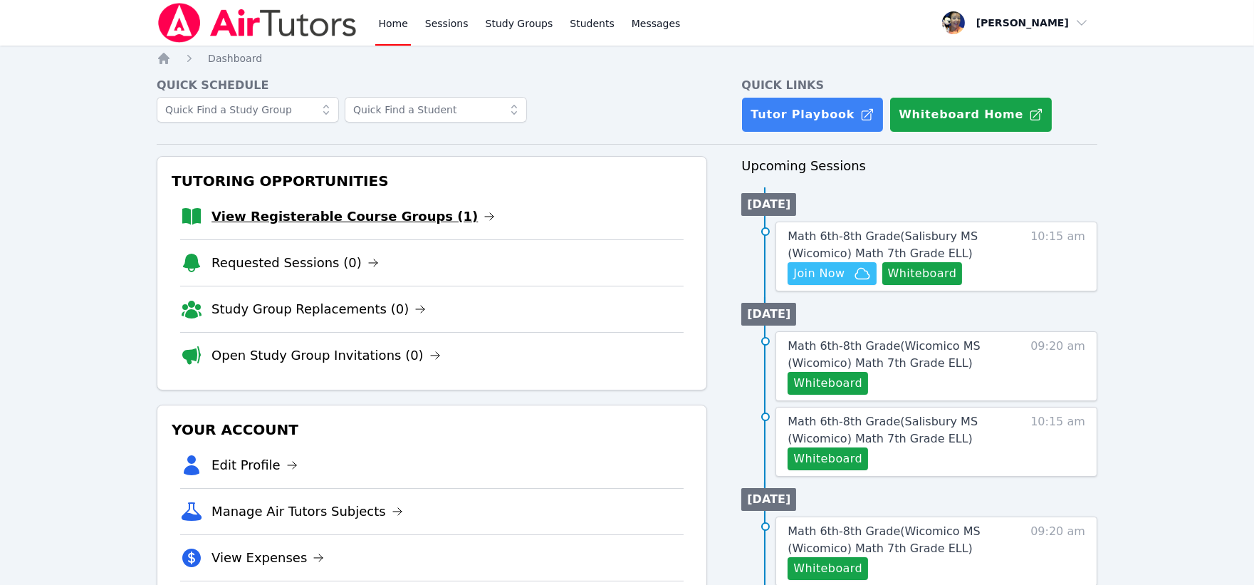
click at [397, 210] on link "View Registerable Course Groups (1)" at bounding box center [353, 217] width 283 height 20
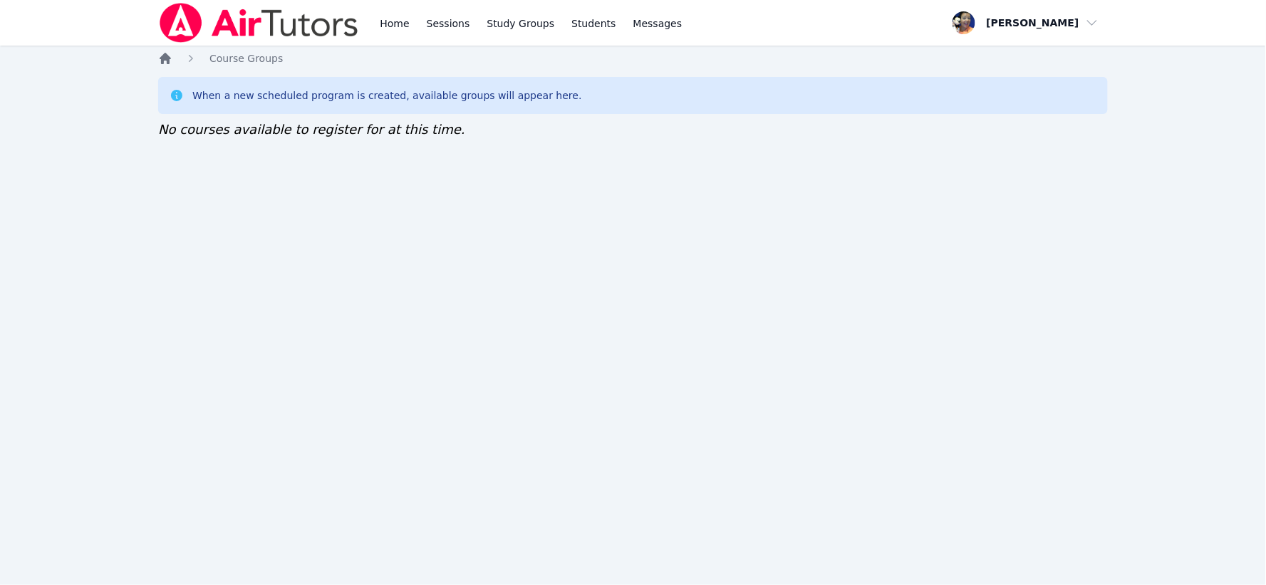
click at [162, 60] on icon "Breadcrumb" at bounding box center [165, 58] width 11 height 11
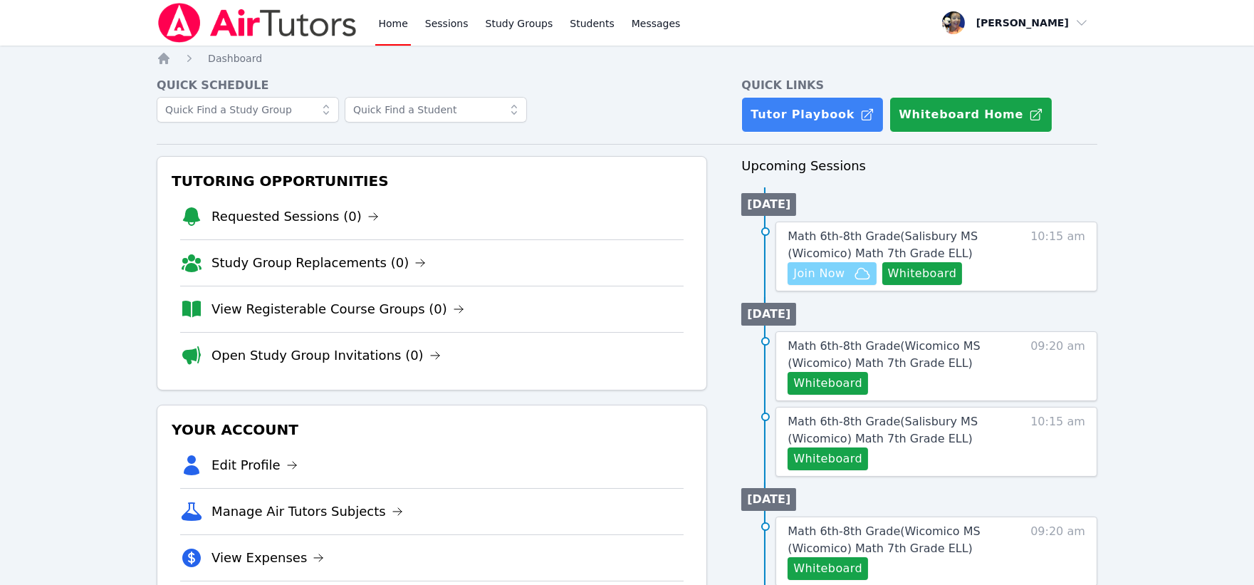
click at [854, 271] on icon "button" at bounding box center [862, 273] width 17 height 17
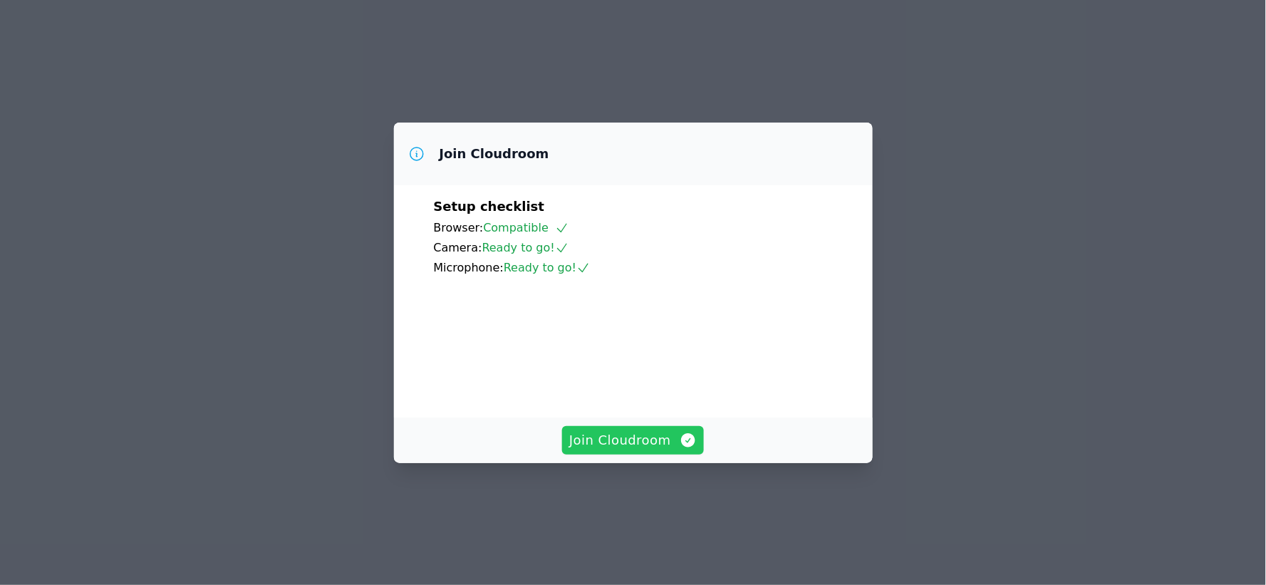
click at [628, 450] on span "Join Cloudroom" at bounding box center [633, 440] width 128 height 20
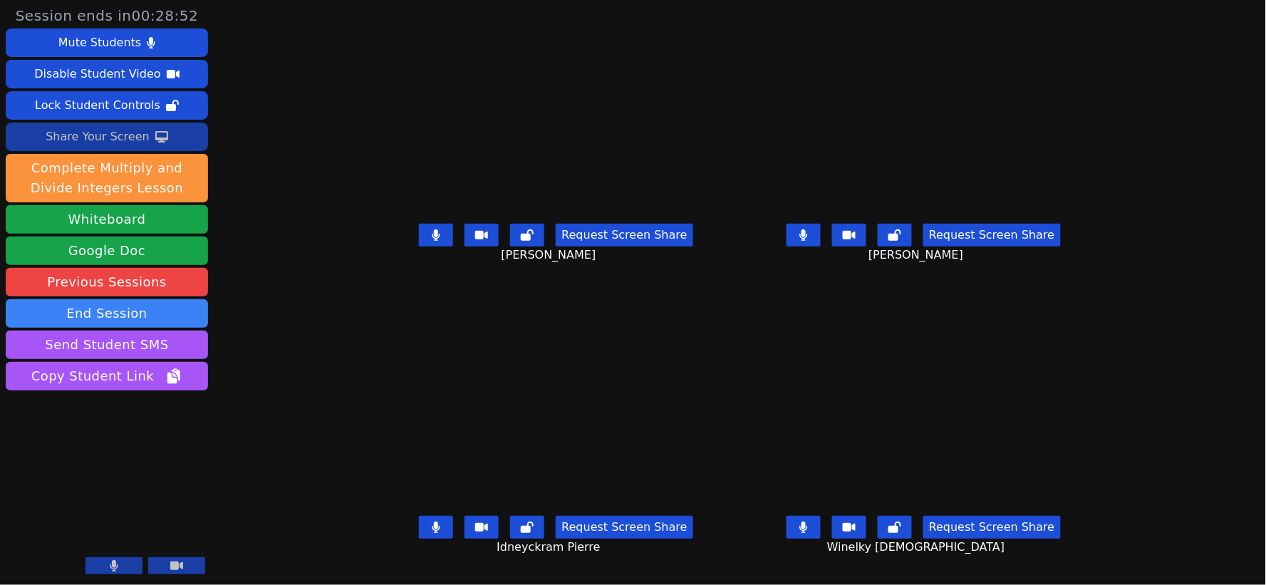
click at [100, 136] on div "Share Your Screen" at bounding box center [98, 136] width 104 height 23
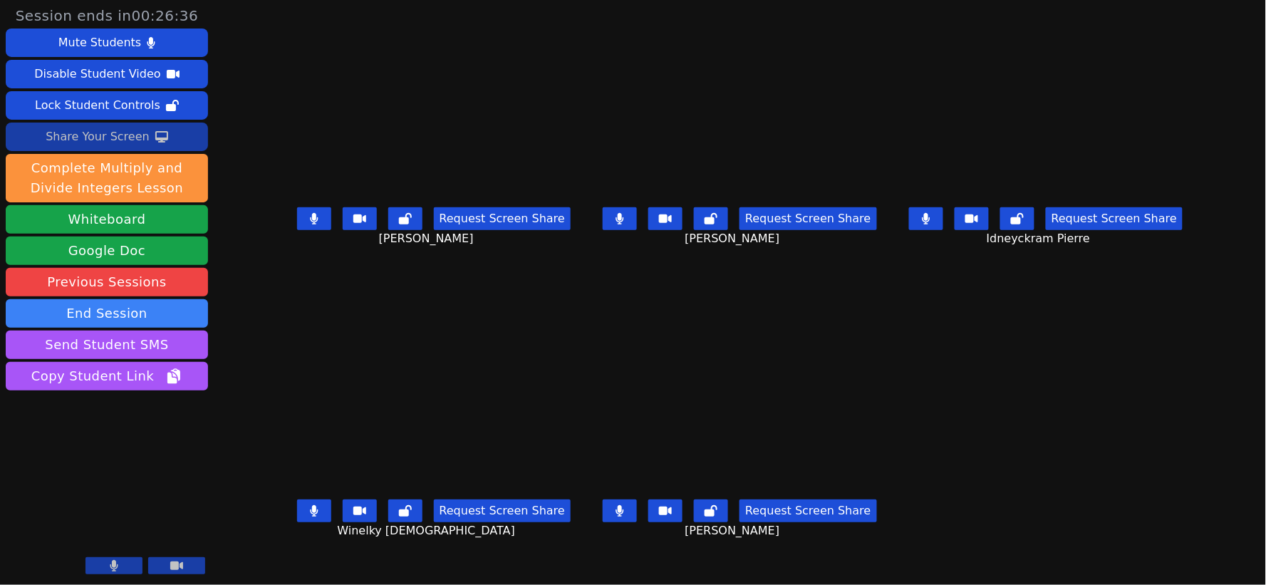
click at [615, 225] on button at bounding box center [620, 218] width 34 height 23
click at [621, 511] on icon at bounding box center [619, 510] width 9 height 11
click at [310, 514] on icon at bounding box center [314, 510] width 8 height 11
click at [943, 221] on button at bounding box center [926, 218] width 34 height 23
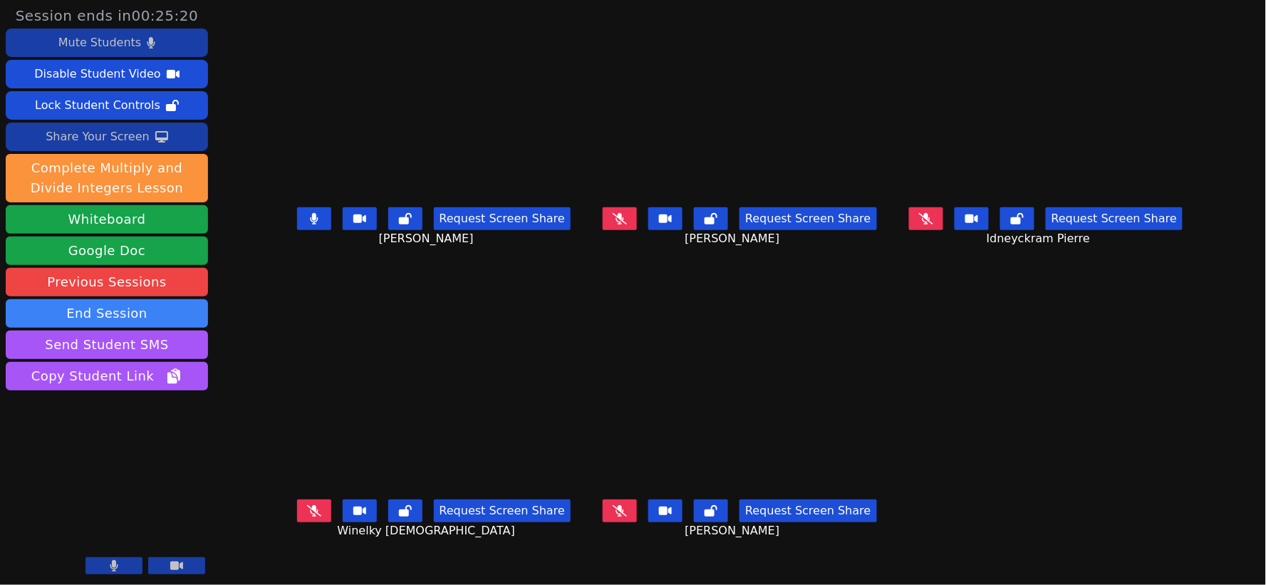
click at [134, 43] on div "Mute Students" at bounding box center [99, 42] width 83 height 23
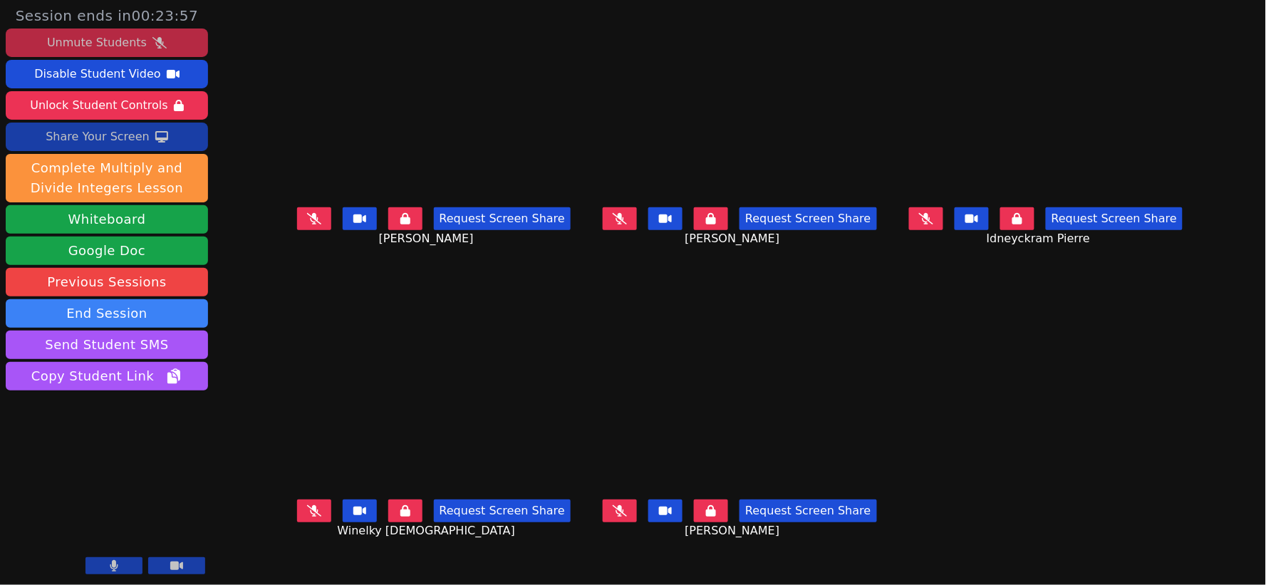
click at [152, 37] on icon at bounding box center [159, 42] width 14 height 11
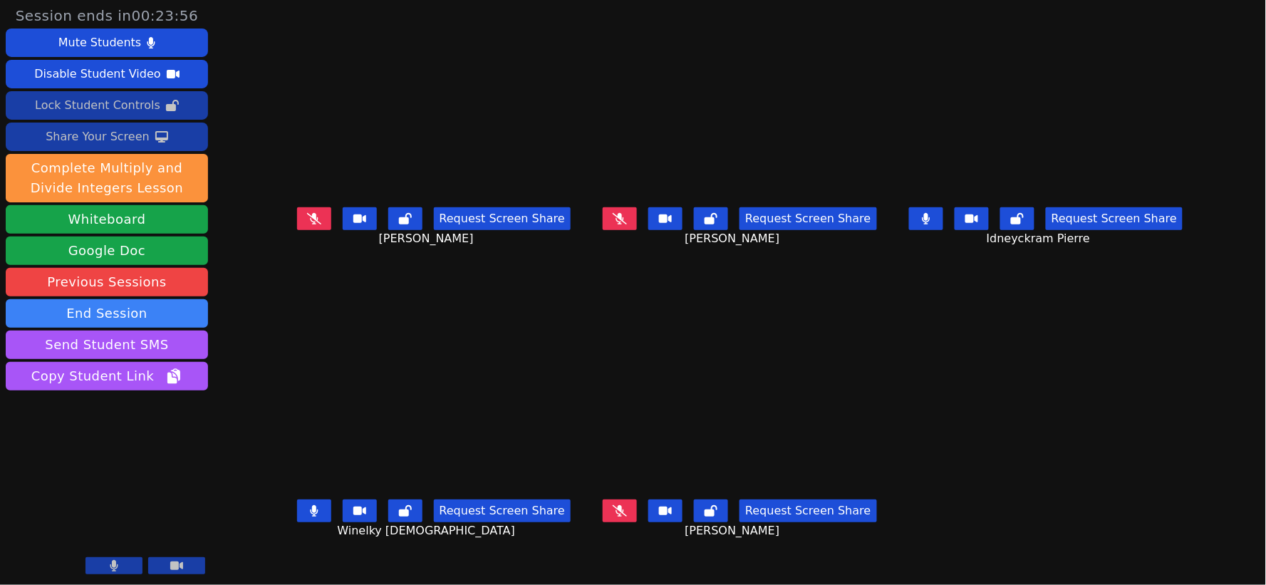
click at [133, 107] on div "Lock Student Controls" at bounding box center [97, 105] width 125 height 23
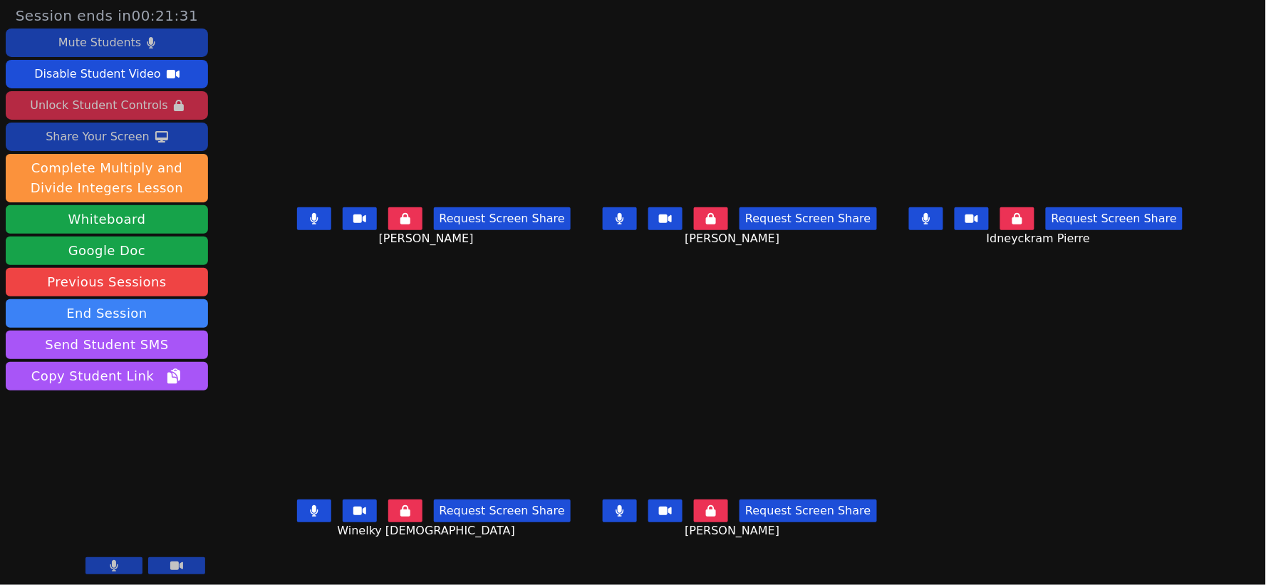
click at [126, 43] on div "Mute Students" at bounding box center [99, 42] width 83 height 23
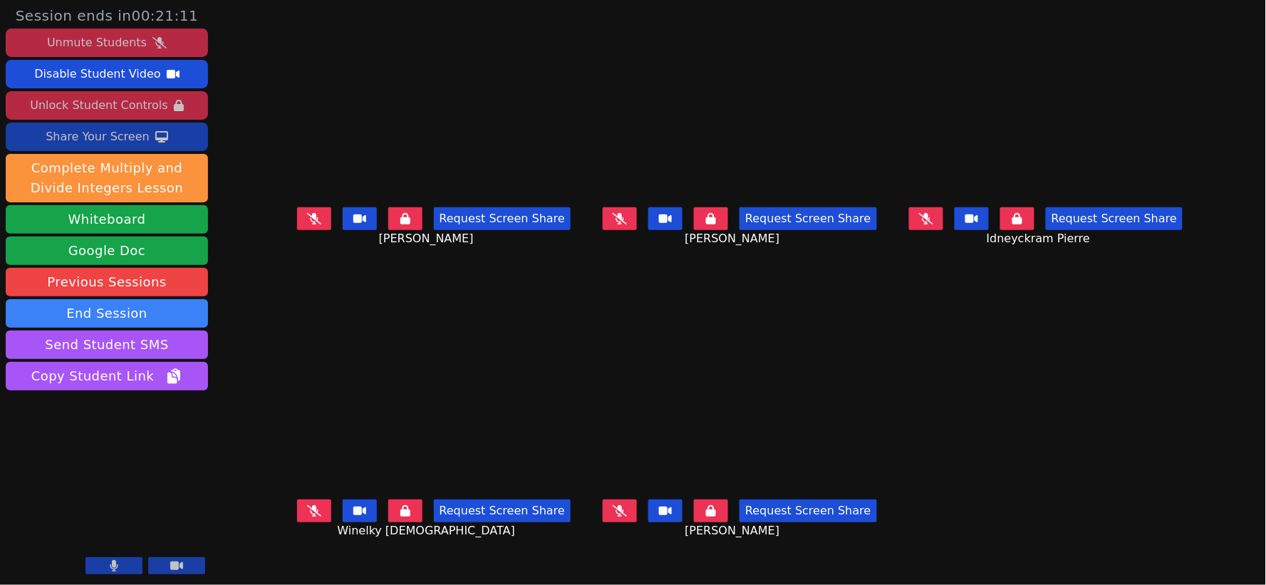
click at [123, 135] on div "Share Your Screen" at bounding box center [98, 136] width 104 height 23
click at [91, 44] on div "Unmute Students" at bounding box center [97, 42] width 100 height 23
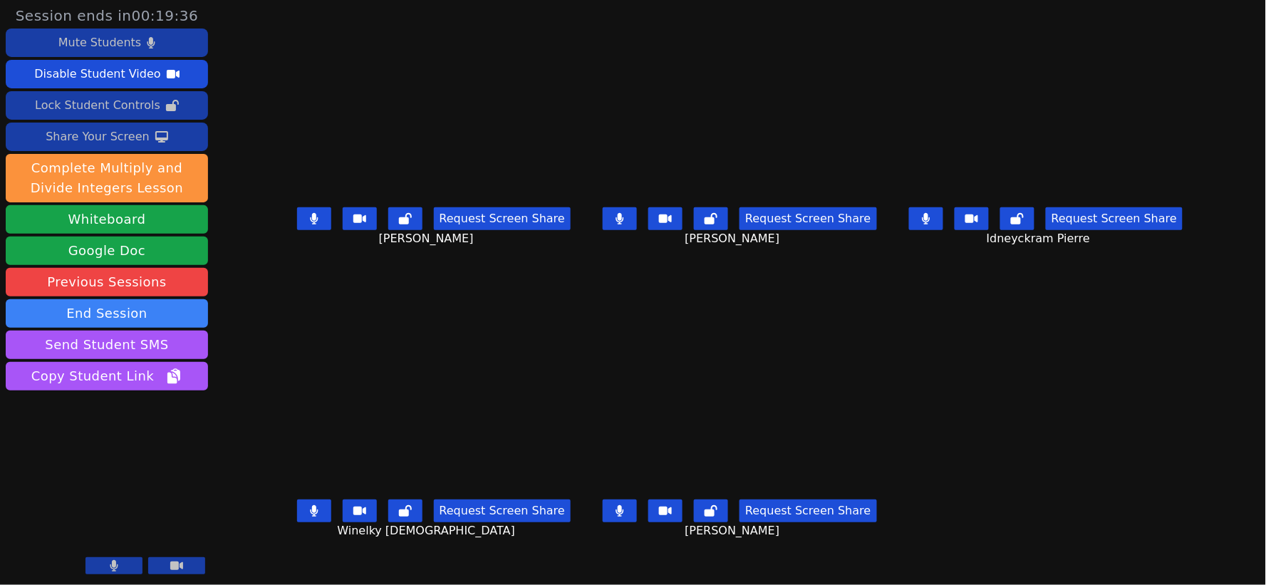
click at [101, 107] on div "Lock Student Controls" at bounding box center [97, 105] width 125 height 23
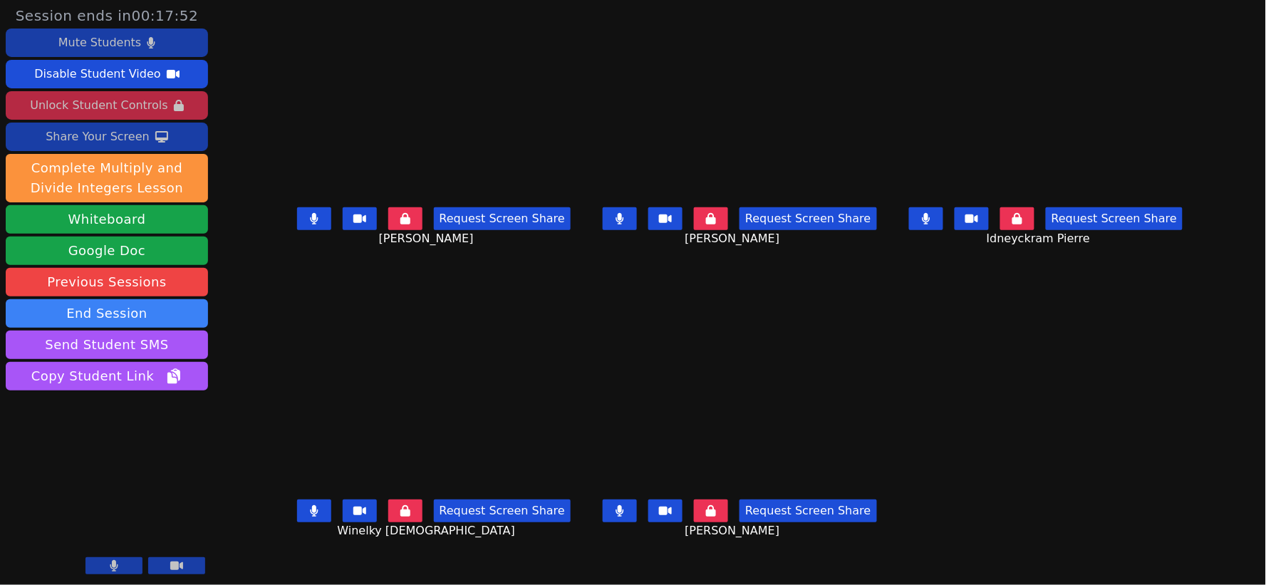
click at [109, 139] on div "Share Your Screen" at bounding box center [98, 136] width 104 height 23
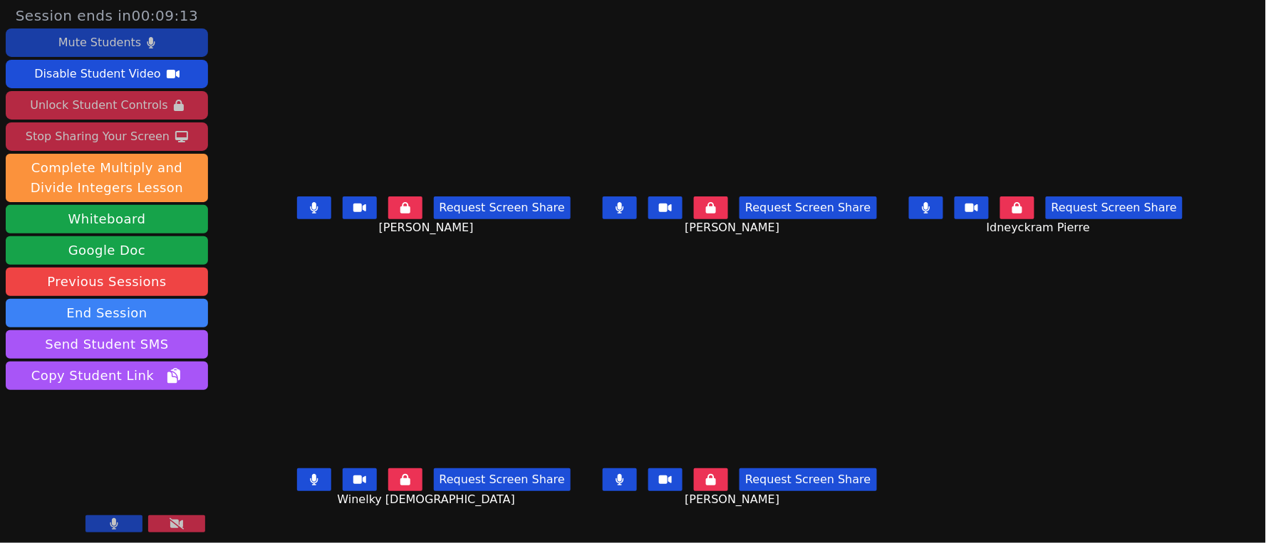
click at [95, 46] on div "Mute Students" at bounding box center [99, 42] width 83 height 23
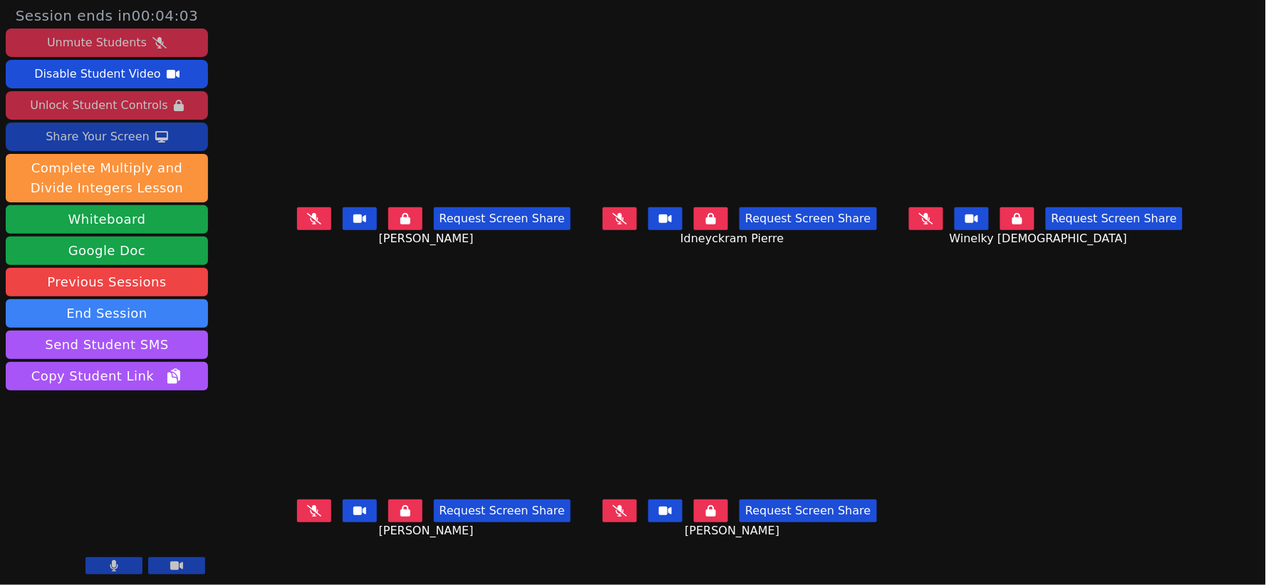
click at [620, 516] on icon at bounding box center [620, 510] width 14 height 11
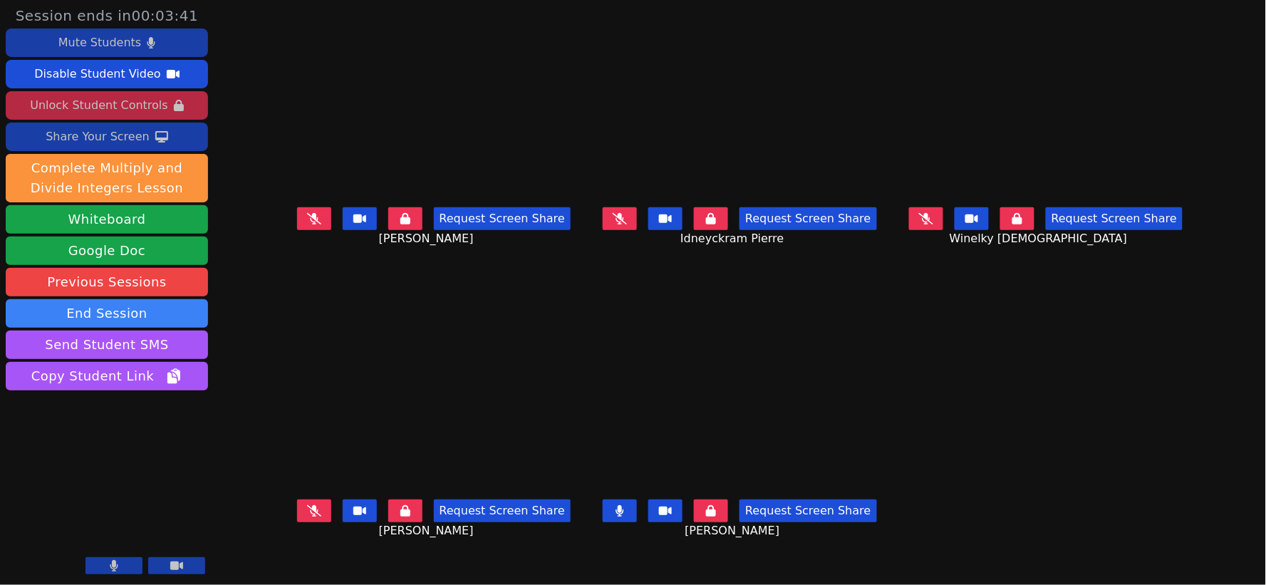
drag, startPoint x: 624, startPoint y: 521, endPoint x: 616, endPoint y: 536, distance: 16.9
click at [616, 536] on div "Request Screen Share Rivaldo Jean" at bounding box center [740, 522] width 298 height 57
click at [624, 516] on icon at bounding box center [619, 510] width 9 height 11
click at [943, 226] on button at bounding box center [926, 218] width 34 height 23
click at [930, 224] on icon at bounding box center [926, 218] width 8 height 11
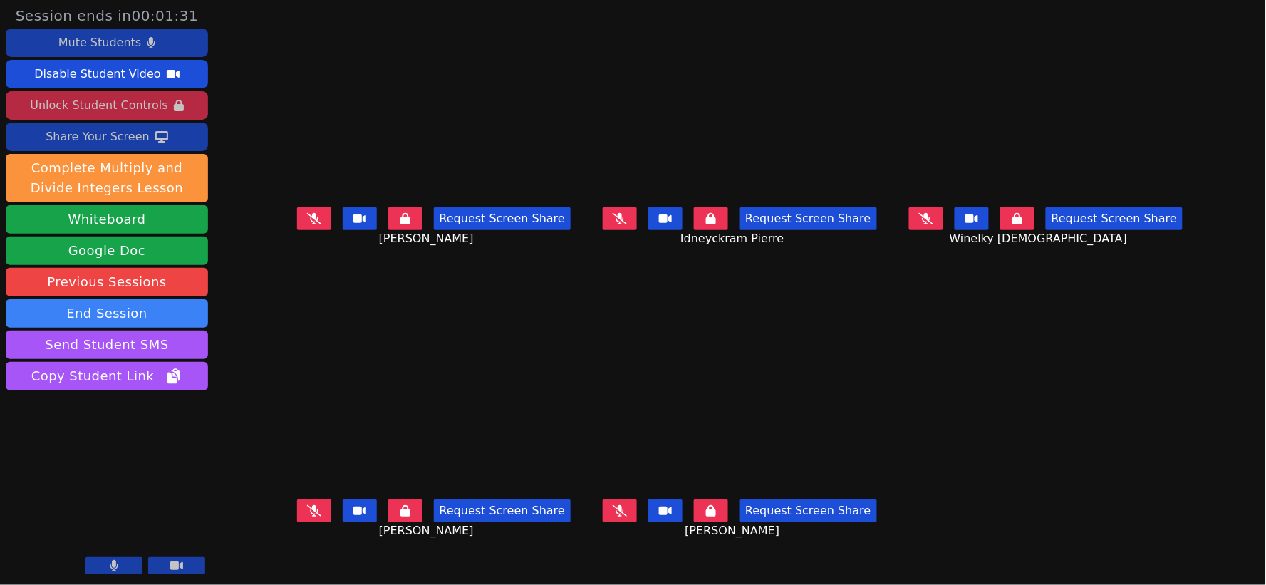
click at [618, 224] on icon at bounding box center [620, 218] width 14 height 11
click at [623, 230] on button at bounding box center [620, 218] width 34 height 23
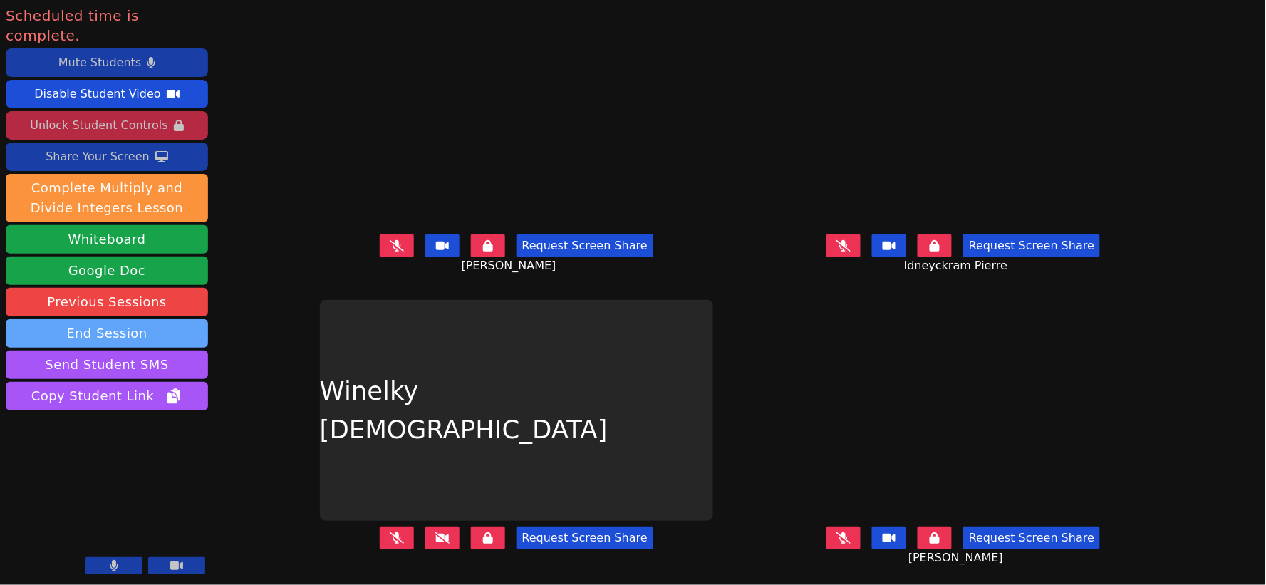
click at [143, 319] on button "End Session" at bounding box center [107, 333] width 202 height 28
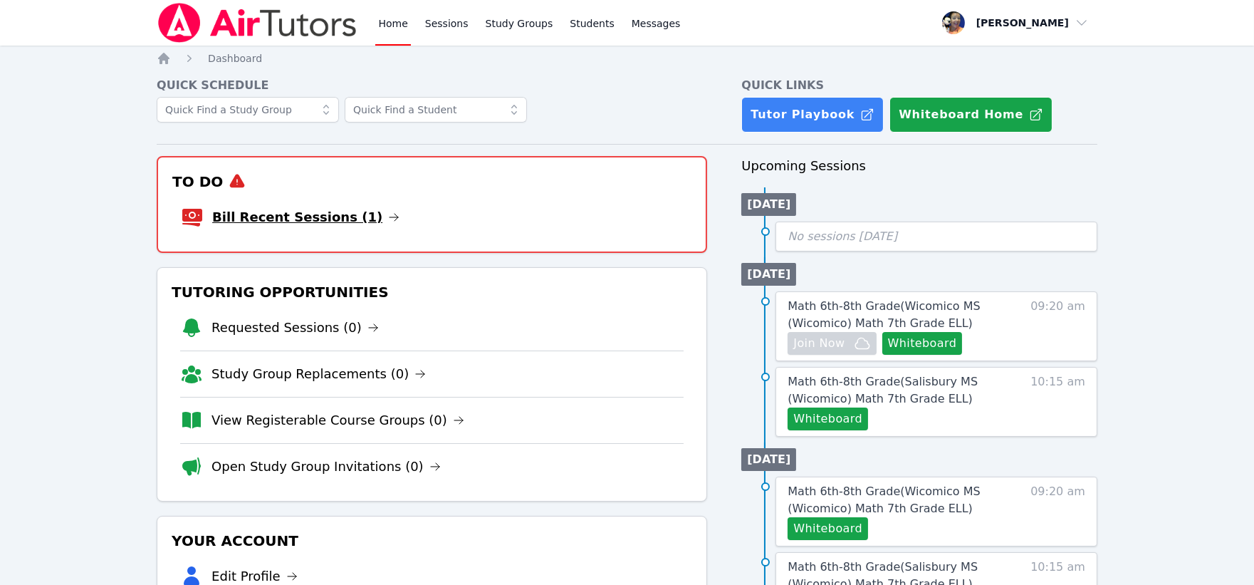
click at [329, 209] on link "Bill Recent Sessions (1)" at bounding box center [305, 217] width 187 height 20
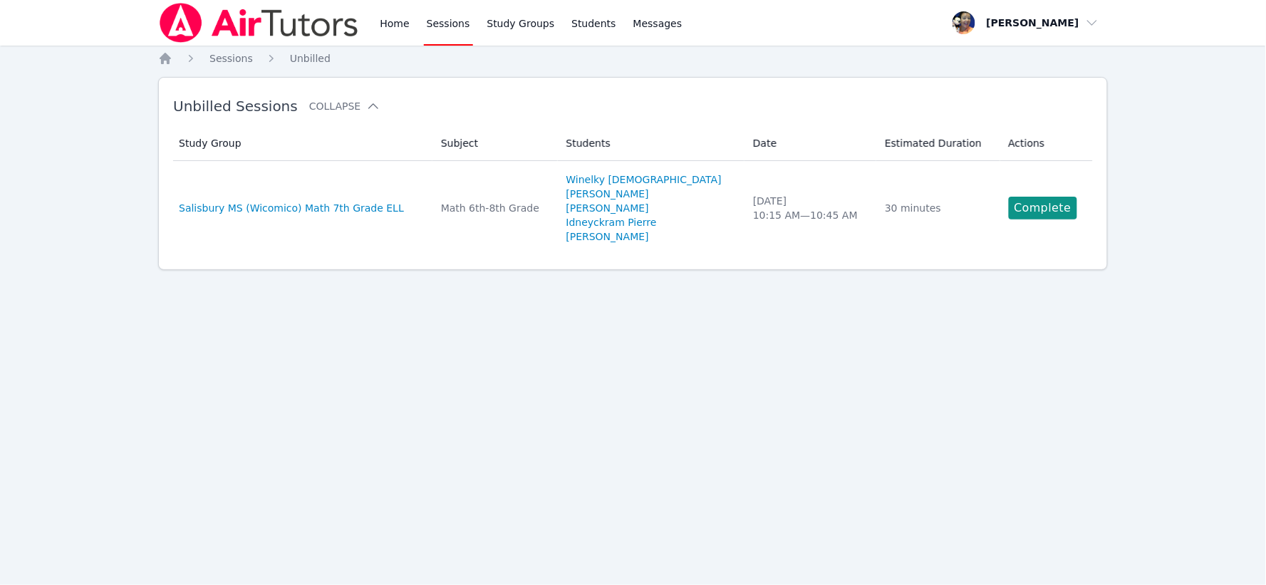
click at [1021, 202] on link "Complete" at bounding box center [1043, 208] width 68 height 23
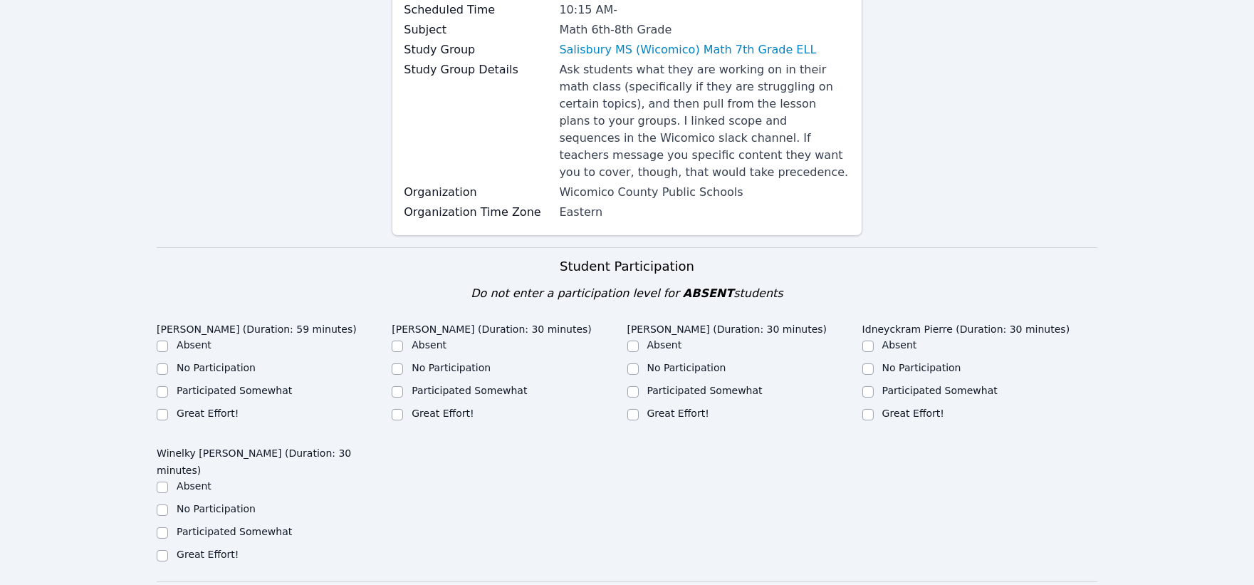
scroll to position [316, 0]
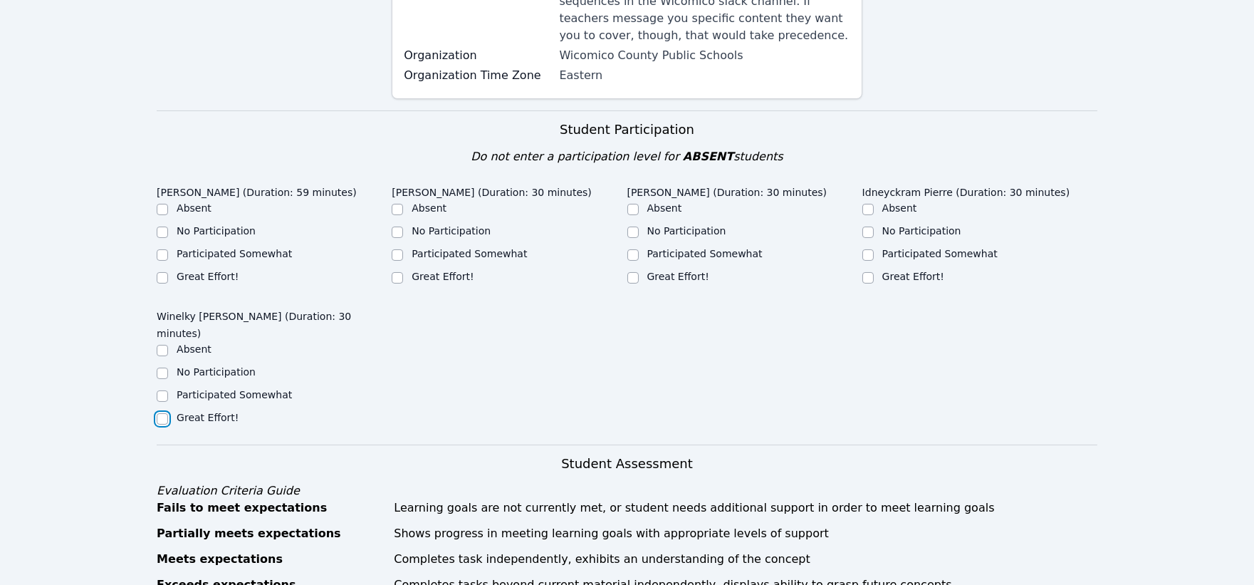
drag, startPoint x: 162, startPoint y: 386, endPoint x: 165, endPoint y: 370, distance: 15.9
click at [162, 413] on input "Great Effort!" at bounding box center [162, 418] width 11 height 11
checkbox input "true"
click at [162, 272] on input "Great Effort!" at bounding box center [162, 277] width 11 height 11
checkbox input "true"
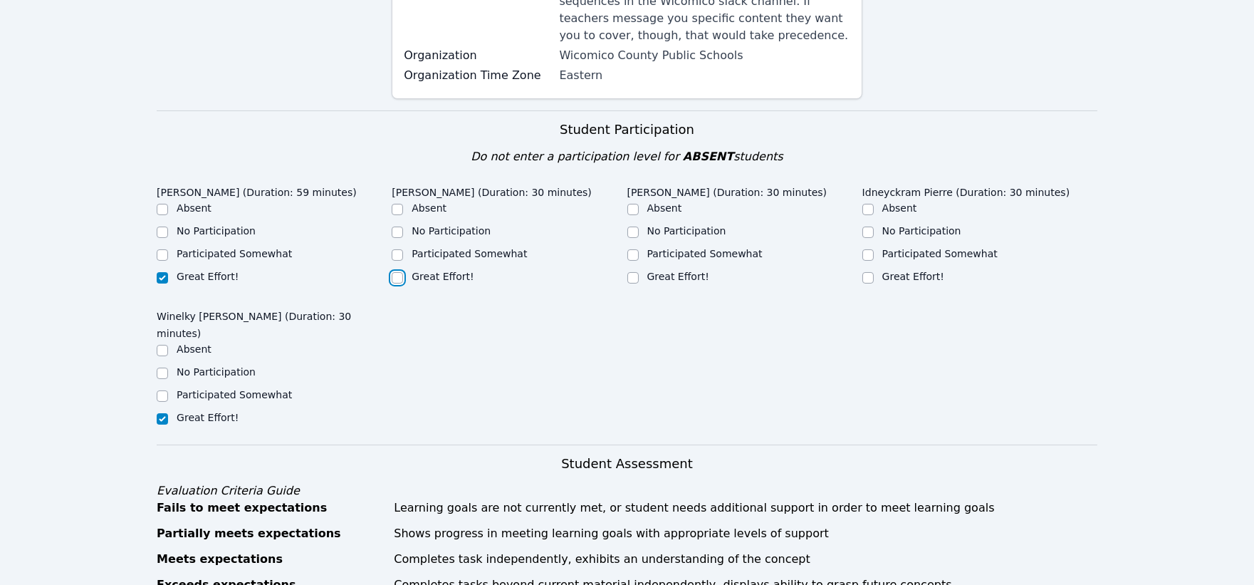
click at [400, 272] on input "Great Effort!" at bounding box center [397, 277] width 11 height 11
checkbox input "true"
drag, startPoint x: 631, startPoint y: 264, endPoint x: 644, endPoint y: 261, distance: 13.1
click at [632, 272] on input "Great Effort!" at bounding box center [633, 277] width 11 height 11
checkbox input "true"
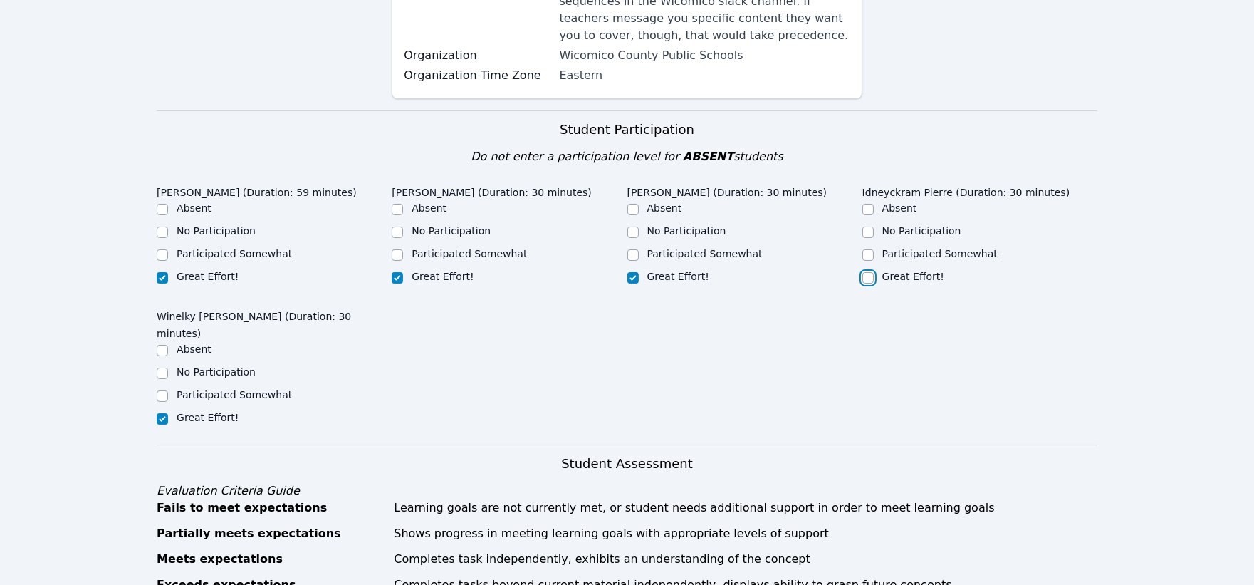
click at [873, 272] on input "Great Effort!" at bounding box center [868, 277] width 11 height 11
checkbox input "true"
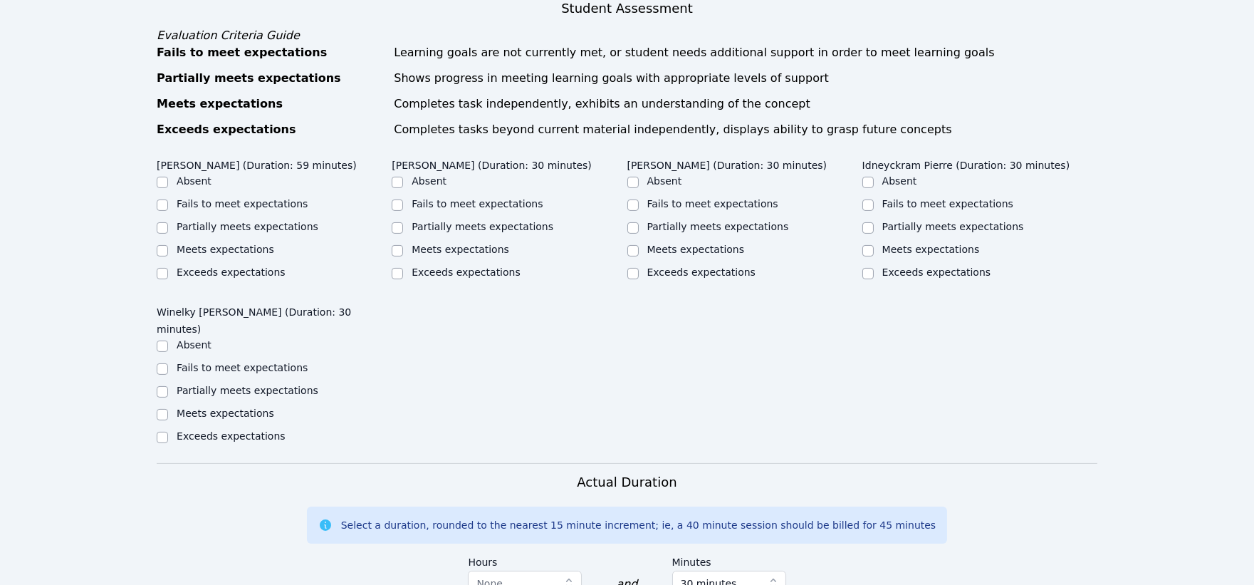
scroll to position [791, 0]
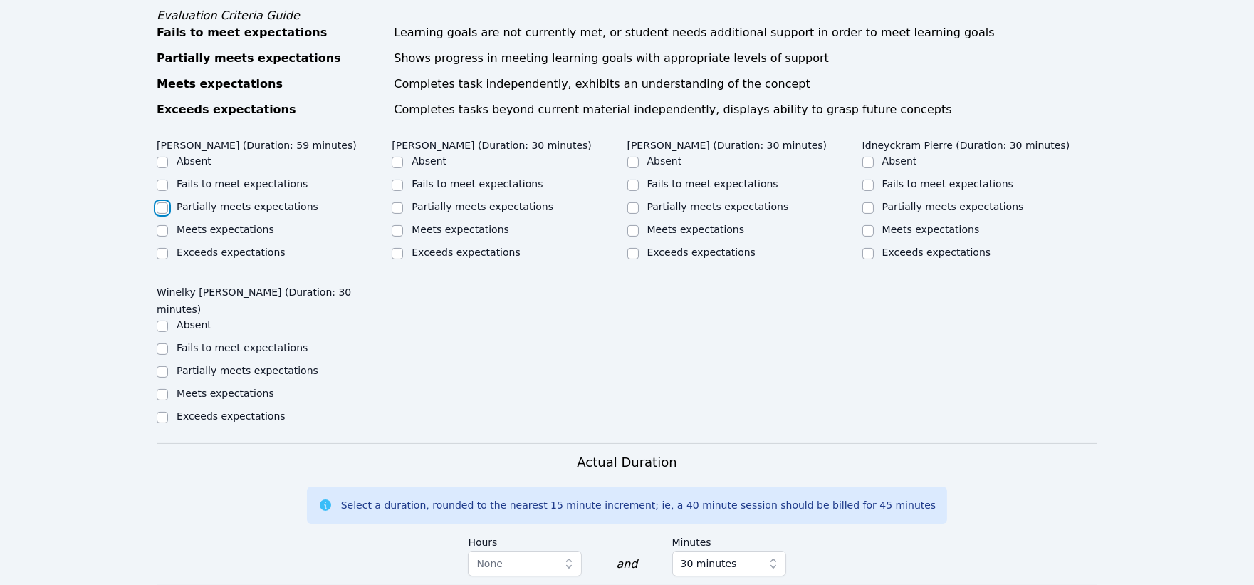
click at [162, 202] on input "Partially meets expectations" at bounding box center [162, 207] width 11 height 11
checkbox input "true"
click at [396, 225] on input "Meets expectations" at bounding box center [397, 230] width 11 height 11
checkbox input "true"
click at [638, 225] on input "Meets expectations" at bounding box center [633, 230] width 11 height 11
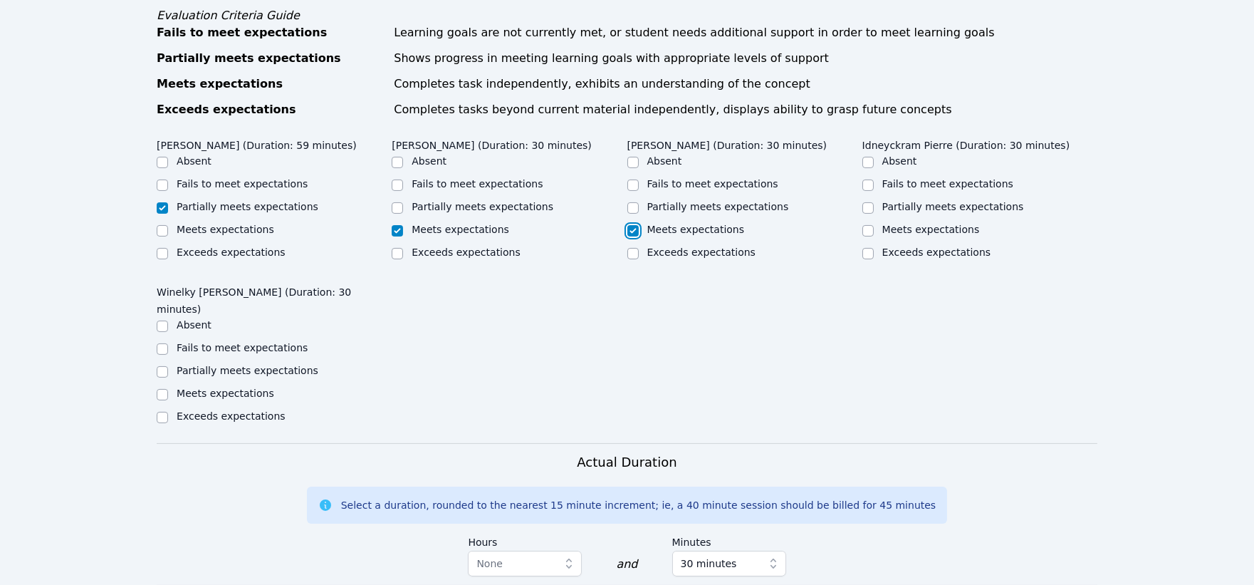
checkbox input "true"
click at [871, 225] on input "Meets expectations" at bounding box center [868, 230] width 11 height 11
checkbox input "true"
click at [158, 389] on input "Meets expectations" at bounding box center [162, 394] width 11 height 11
checkbox input "true"
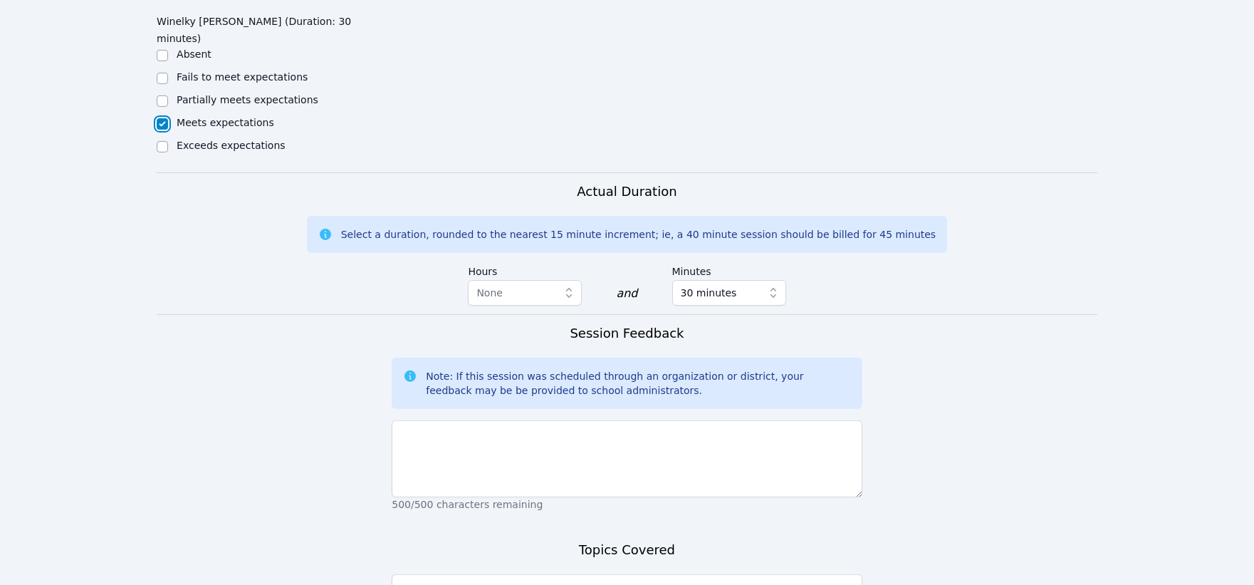
scroll to position [1187, 0]
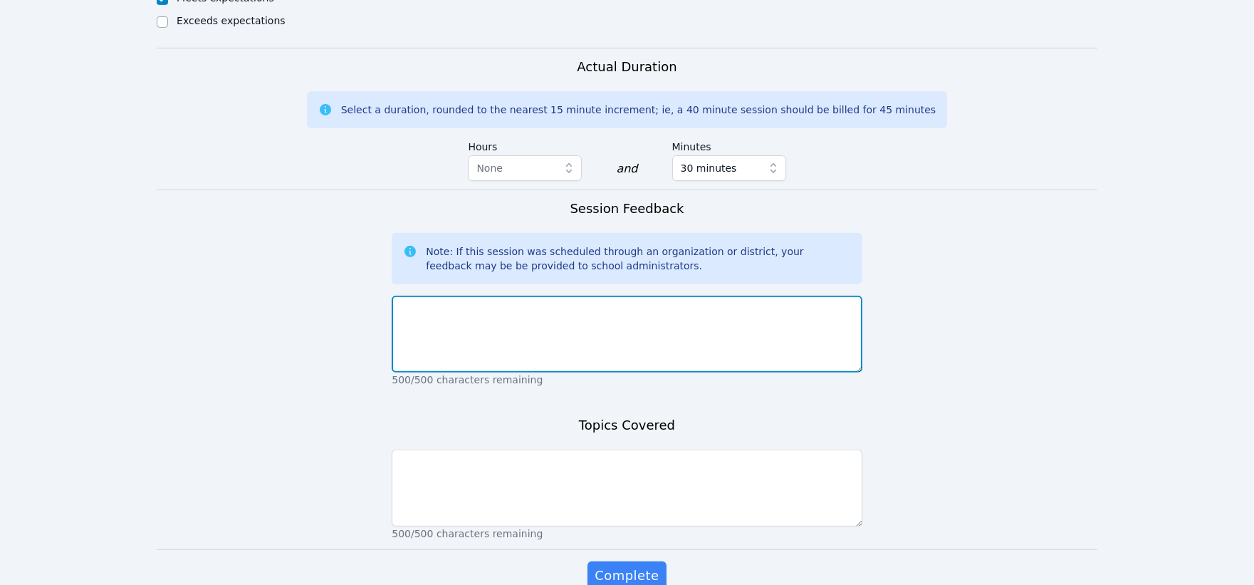
drag, startPoint x: 722, startPoint y: 280, endPoint x: 720, endPoint y: 273, distance: 7.3
click at [722, 296] on textarea at bounding box center [627, 334] width 470 height 77
type textarea "Students participated well."
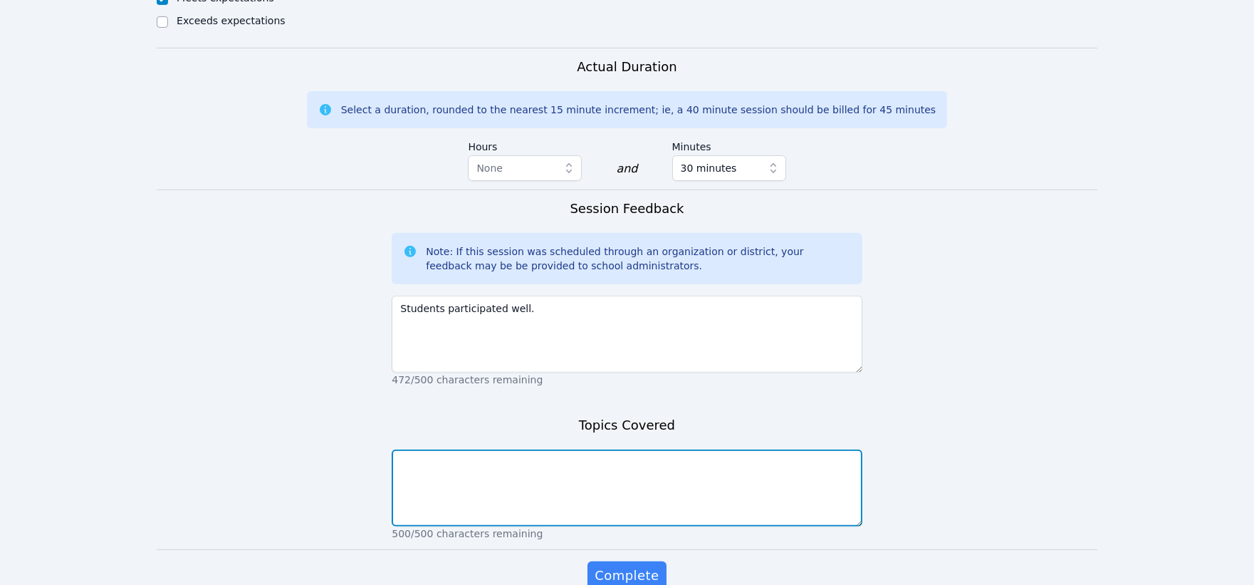
click at [643, 449] on textarea at bounding box center [627, 487] width 470 height 77
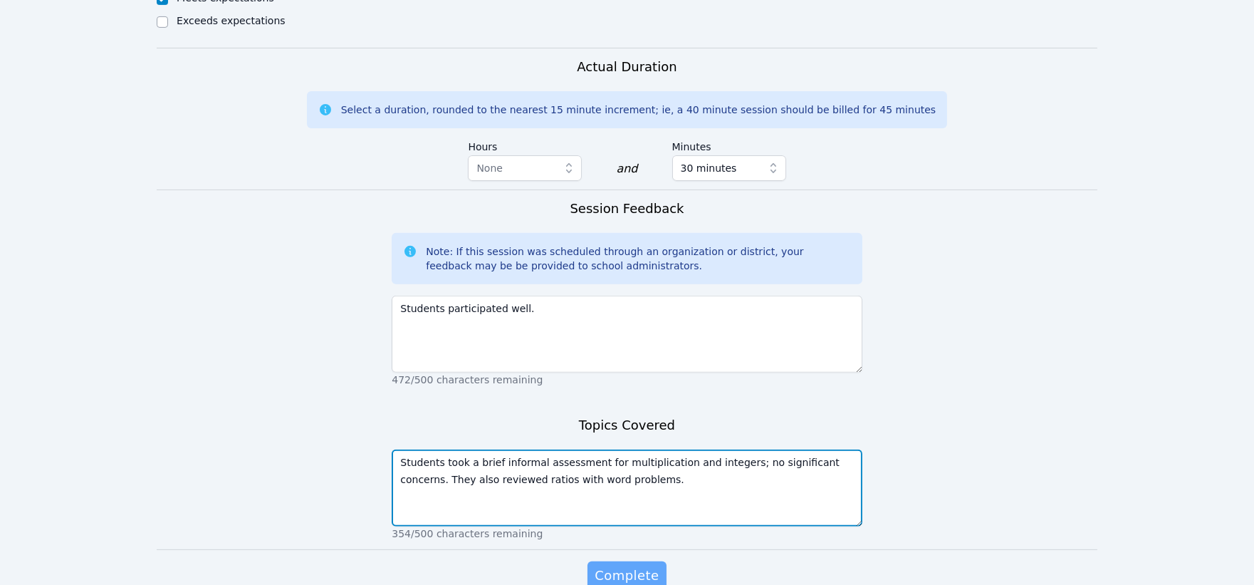
type textarea "Students took a brief informal assessment for multiplication and integers; no s…"
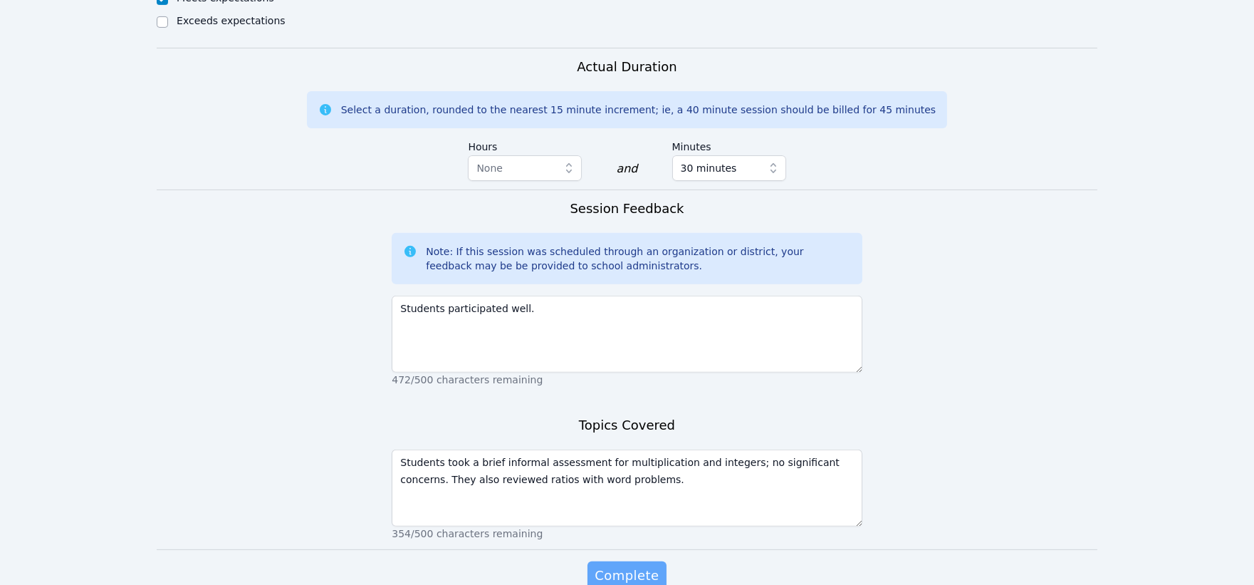
click at [636, 566] on span "Complete" at bounding box center [627, 576] width 64 height 20
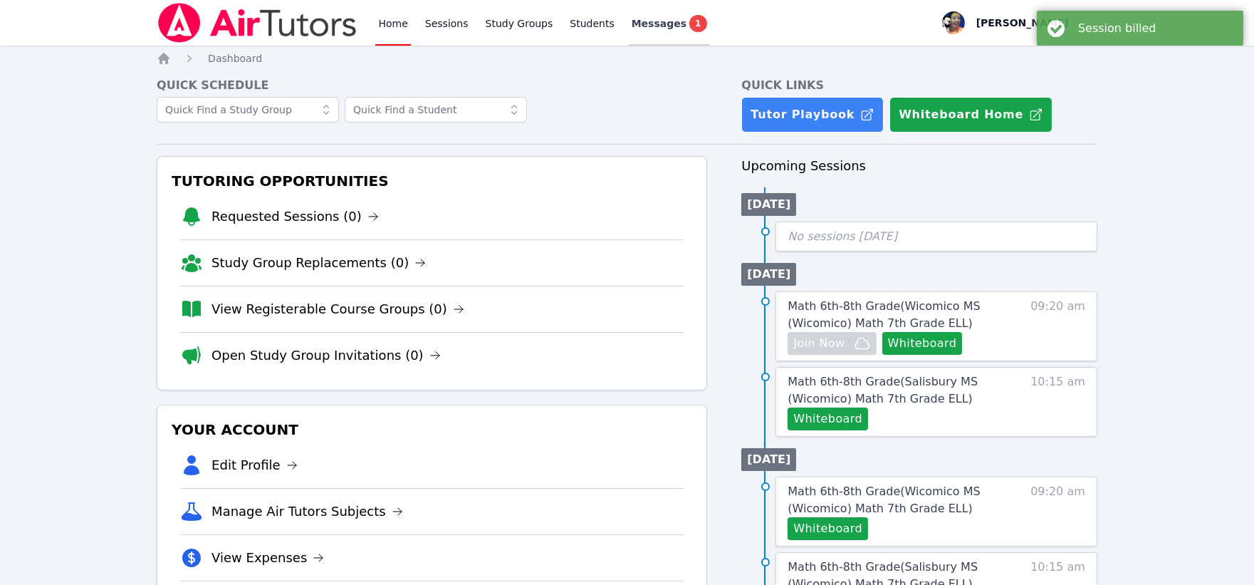
click at [643, 21] on span "Messages" at bounding box center [659, 23] width 55 height 14
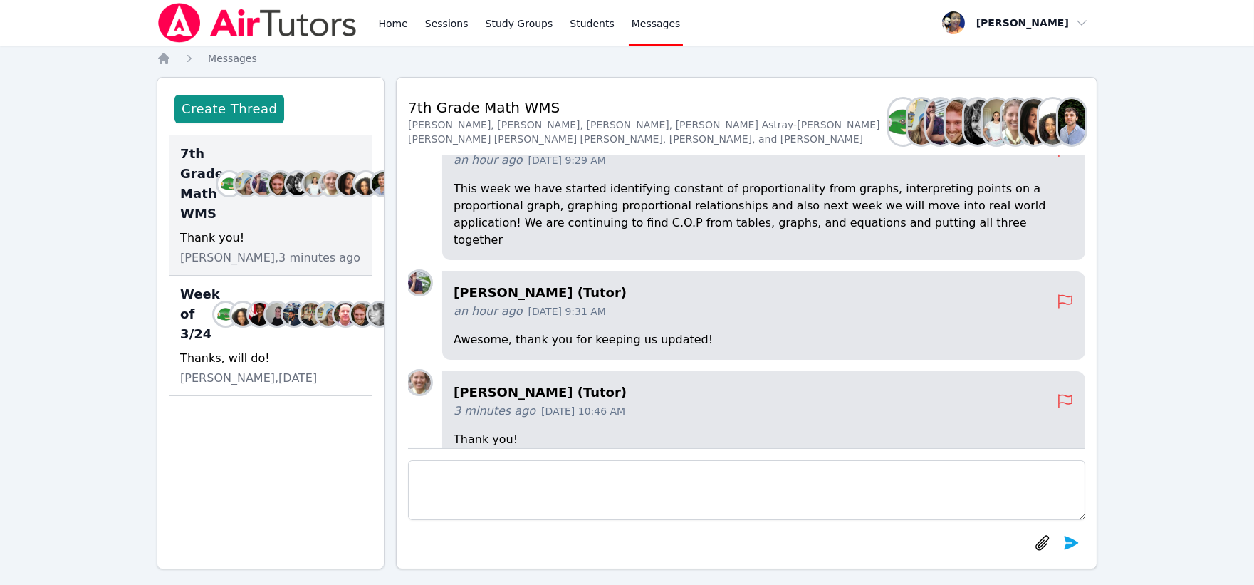
scroll to position [-101, 0]
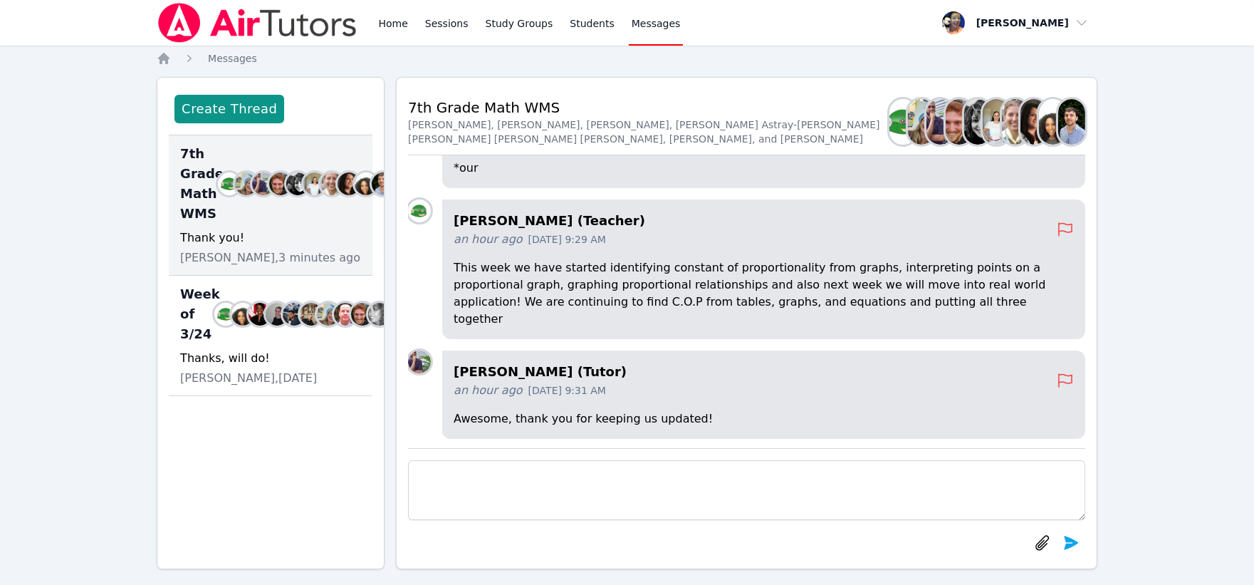
click at [496, 231] on h4 "Kaitlyn Hall (Teacher)" at bounding box center [755, 221] width 603 height 20
click at [403, 224] on div "Back to Threads 7th Grade Math WMS Kaitlyn Hall, Sarah Skonicki, Zachary D'Espo…" at bounding box center [747, 323] width 702 height 492
click at [414, 222] on img at bounding box center [419, 210] width 23 height 23
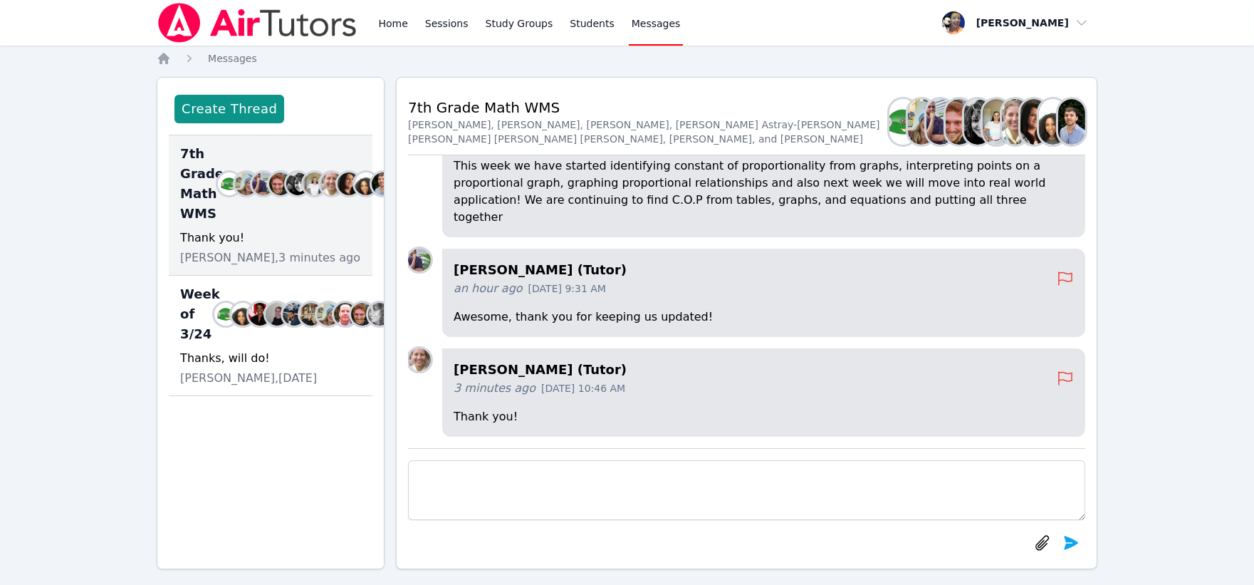
scroll to position [-79, 0]
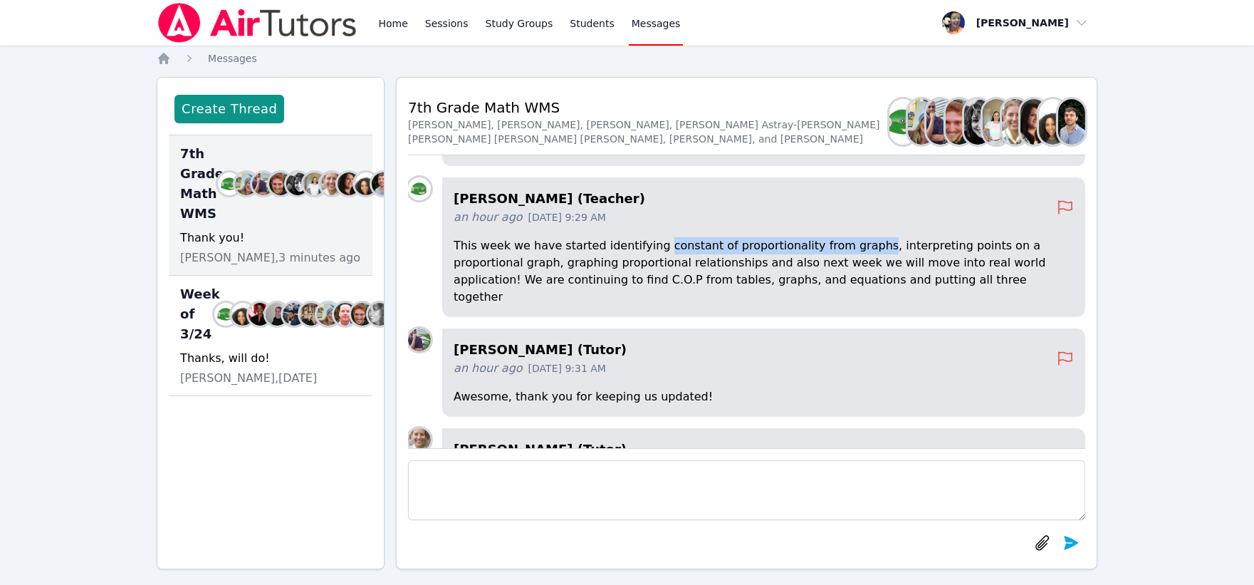
drag, startPoint x: 645, startPoint y: 265, endPoint x: 845, endPoint y: 269, distance: 199.5
click at [845, 269] on p "This week we have started identifying constant of proportionality from graphs, …" at bounding box center [764, 271] width 620 height 68
click at [917, 303] on p "This week we have started identifying constant of proportionality from graphs, …" at bounding box center [764, 271] width 620 height 68
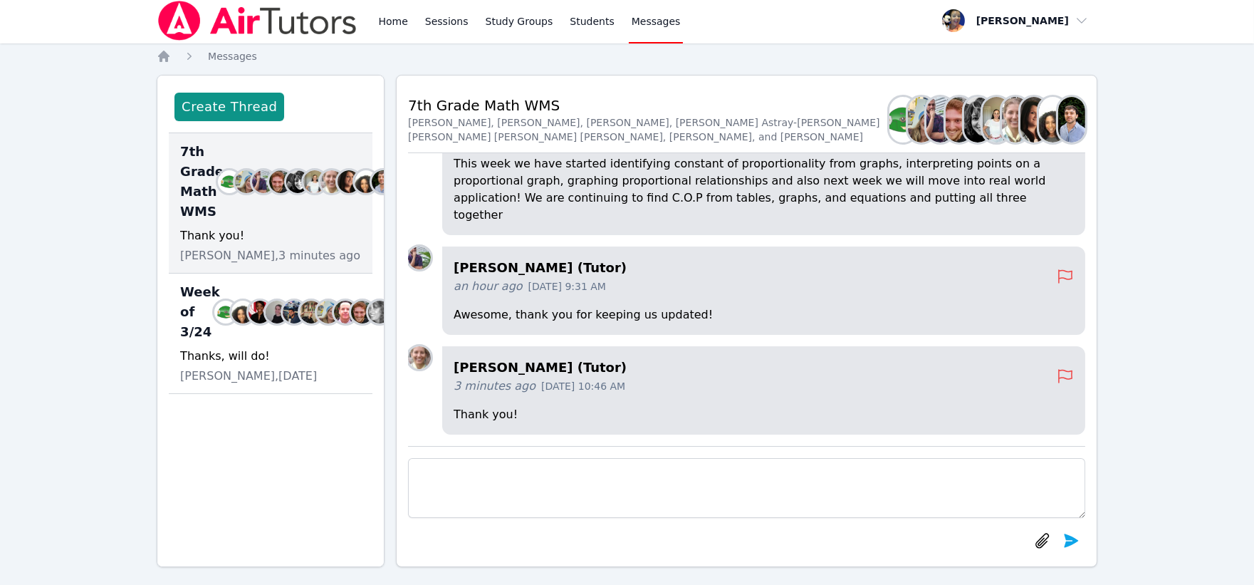
scroll to position [0, 0]
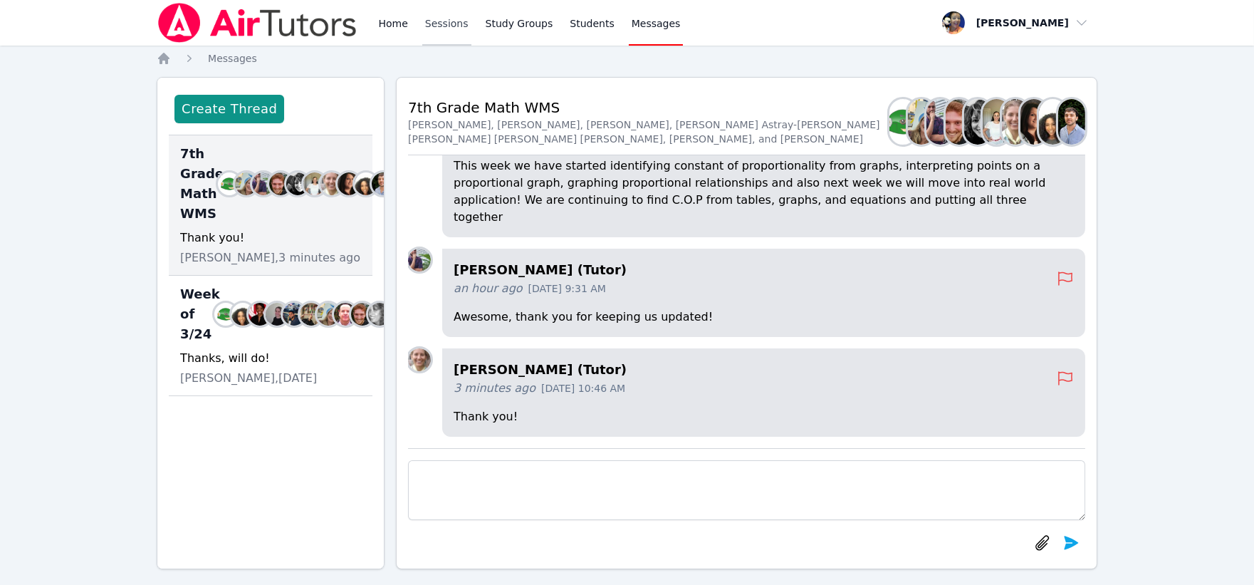
click at [442, 24] on link "Sessions" at bounding box center [446, 23] width 49 height 46
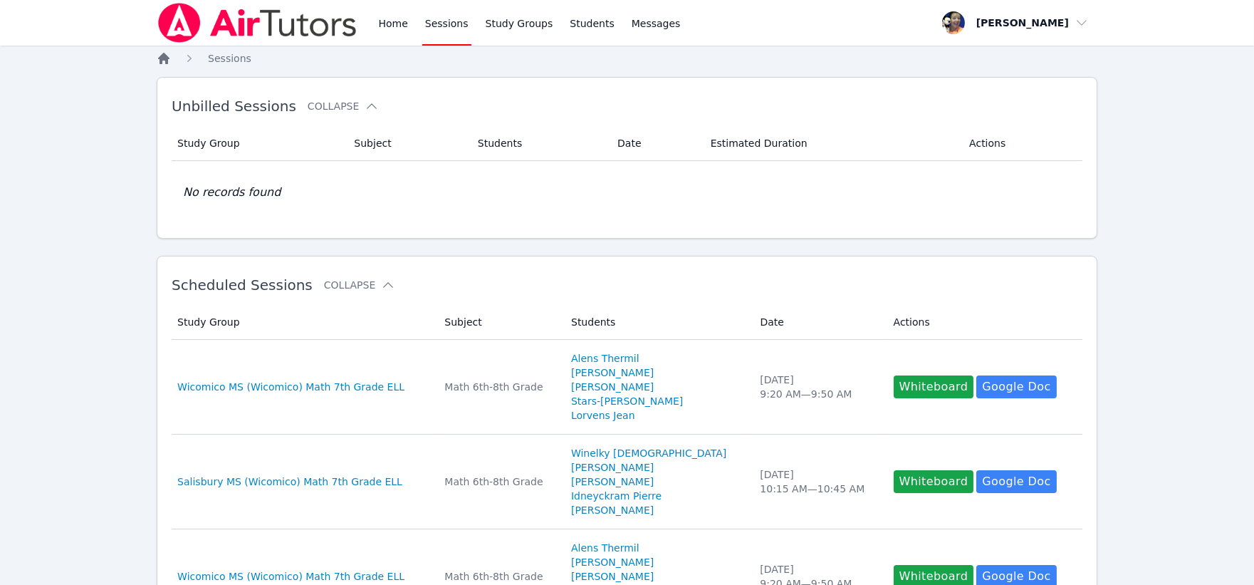
click at [160, 58] on icon "Breadcrumb" at bounding box center [163, 58] width 11 height 11
